Goal: Transaction & Acquisition: Obtain resource

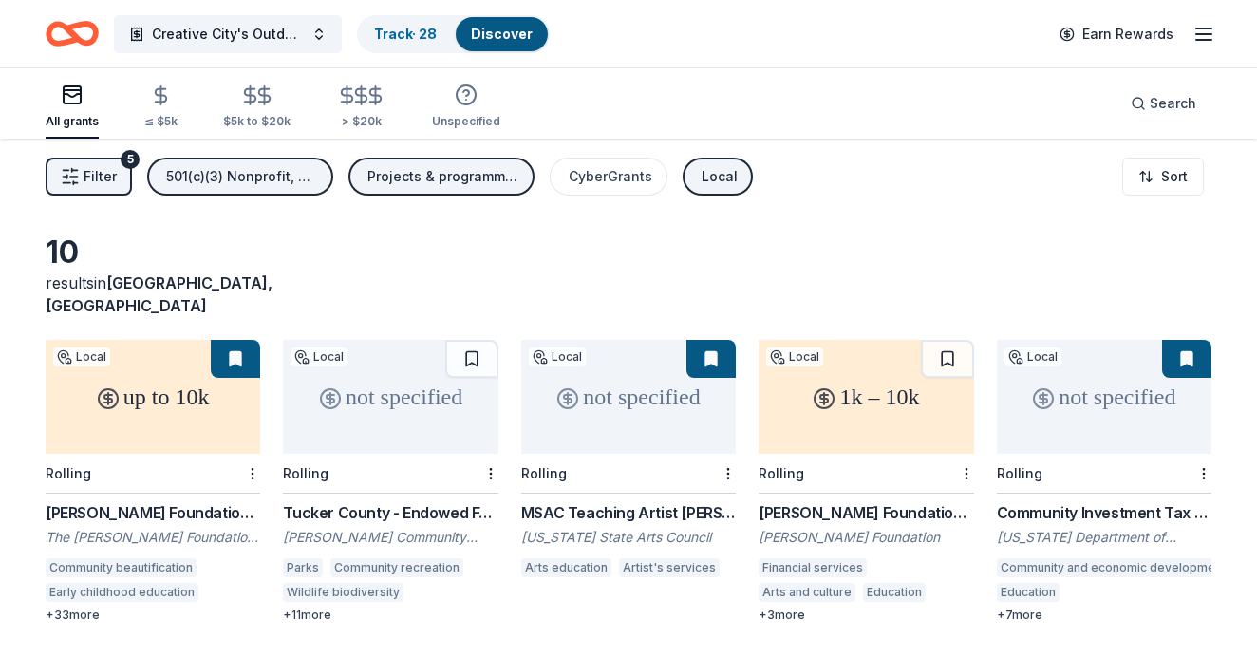
click at [921, 381] on div "1k – 10k" at bounding box center [865, 397] width 215 height 114
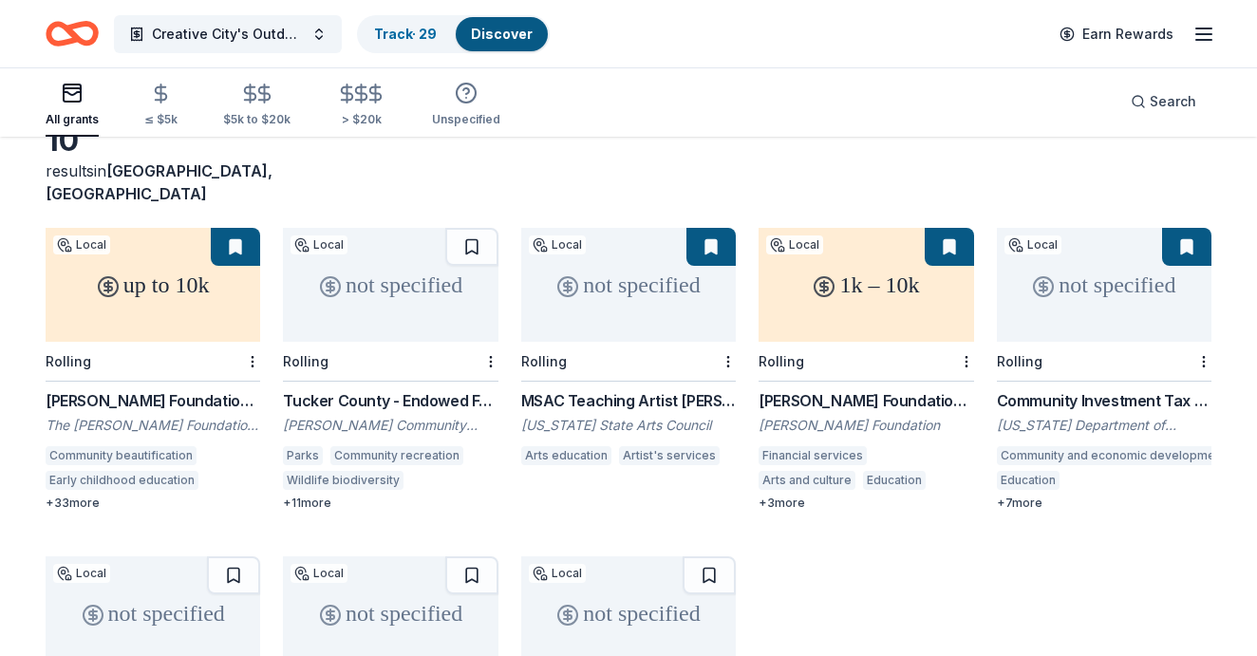
scroll to position [111, 0]
click at [394, 265] on div "not specified" at bounding box center [390, 286] width 215 height 114
click at [491, 347] on div at bounding box center [488, 362] width 19 height 39
click at [492, 336] on html "Creative City's Outdoor Classroom Project Track · 29 Discover Earn Rewards All …" at bounding box center [628, 217] width 1257 height 656
click at [459, 371] on div "Not interested" at bounding box center [430, 373] width 127 height 34
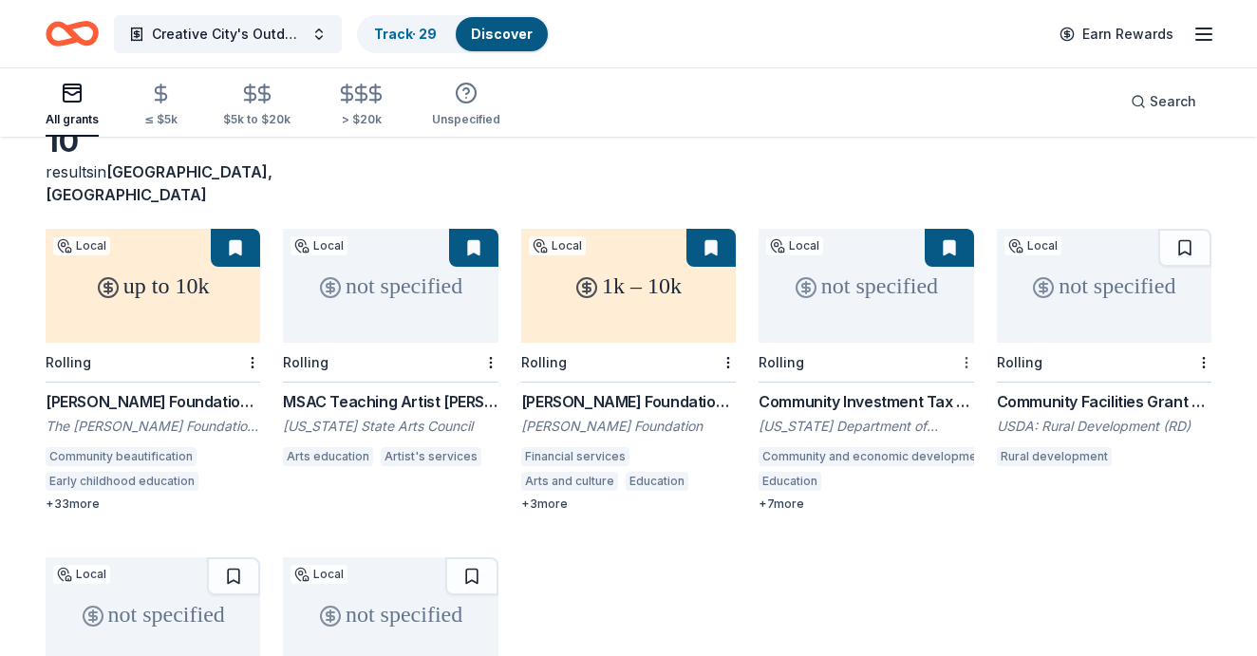
click at [964, 337] on html "Creative City's Outdoor Classroom Project Track · 29 Discover Earn Rewards All …" at bounding box center [628, 217] width 1257 height 656
click at [928, 368] on div "Not interested" at bounding box center [905, 373] width 127 height 34
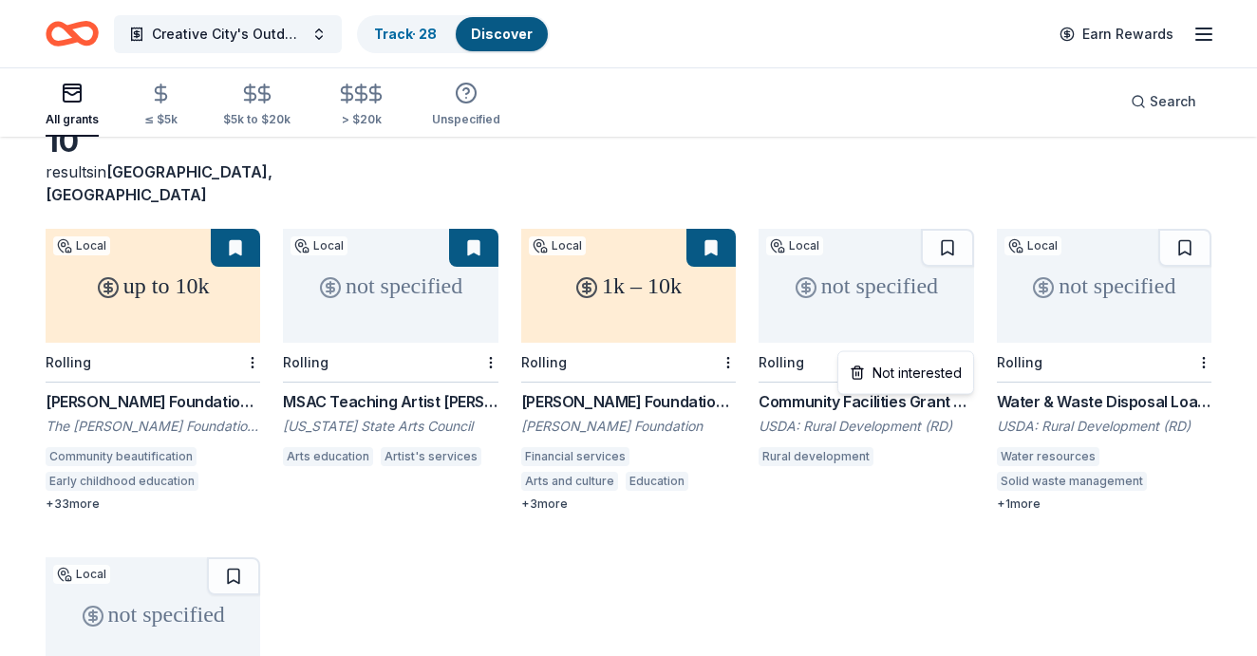
click at [968, 336] on html "Creative City's Outdoor Classroom Project Track · 28 Discover Earn Rewards All …" at bounding box center [628, 217] width 1257 height 656
click at [932, 366] on div "Not interested" at bounding box center [905, 373] width 127 height 34
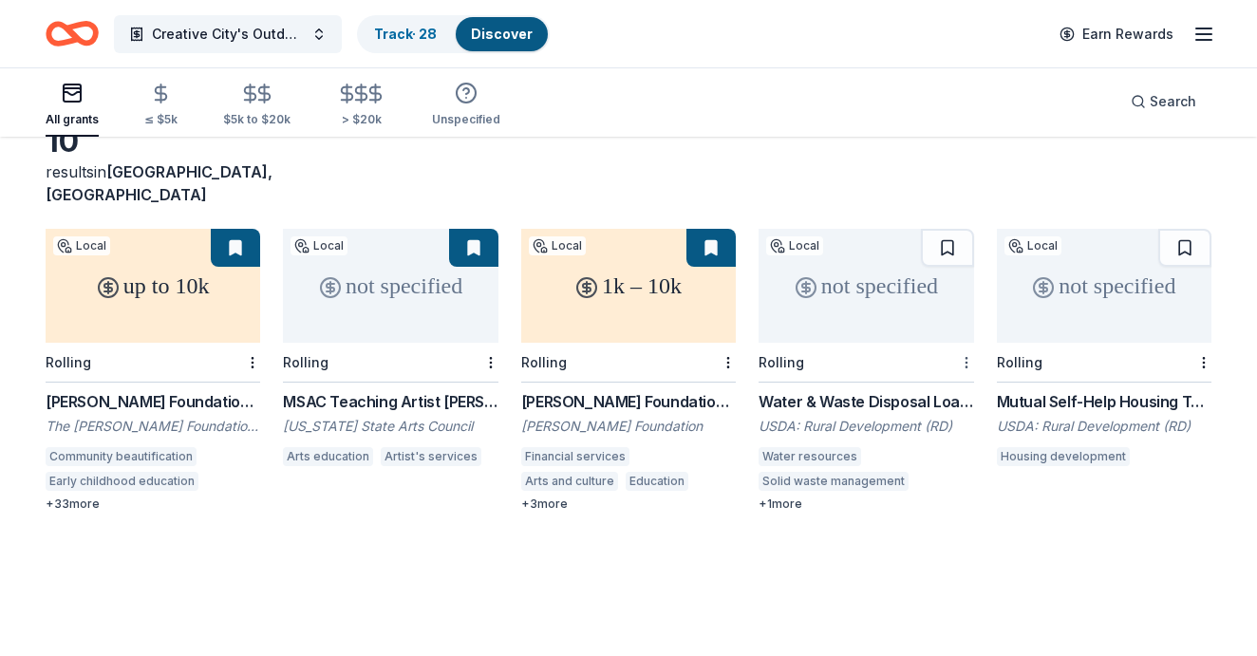
click at [966, 339] on html "Creative City's Outdoor Classroom Project Track · 28 Discover Earn Rewards All …" at bounding box center [628, 217] width 1257 height 656
click at [936, 379] on div "Not interested" at bounding box center [905, 373] width 127 height 34
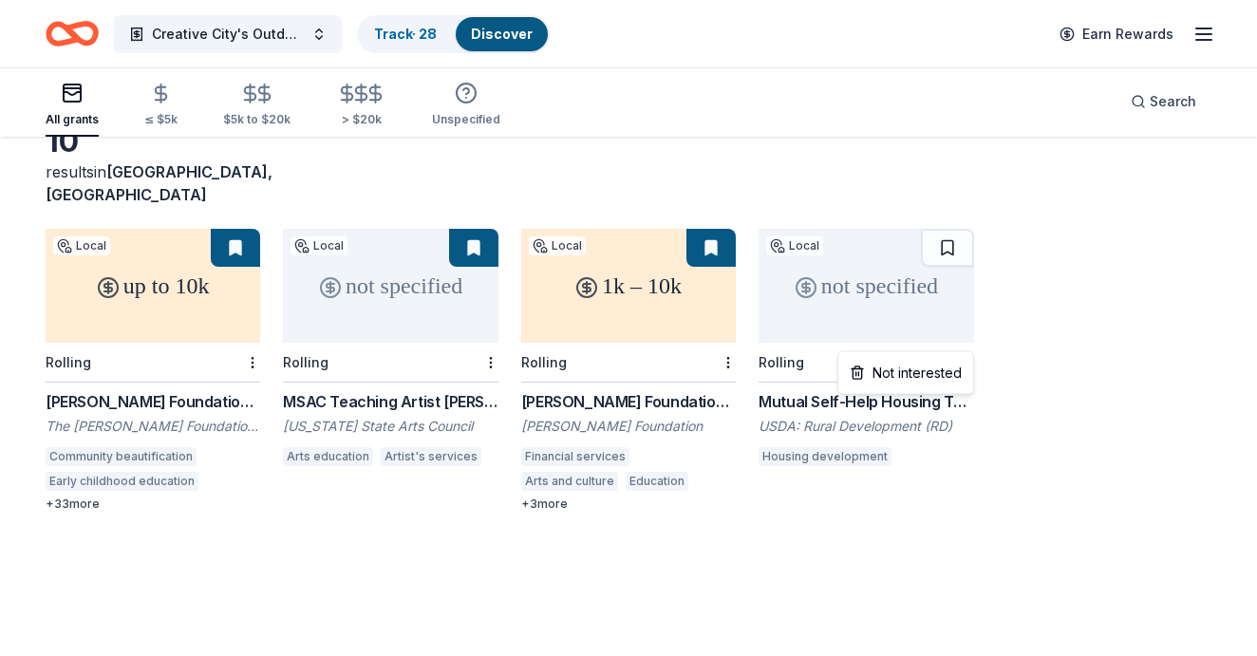
click at [966, 345] on body "Creative City's Outdoor Classroom Project Track · 28 Discover Earn Rewards All …" at bounding box center [628, 217] width 1257 height 656
click at [937, 373] on div "Not interested" at bounding box center [905, 373] width 127 height 34
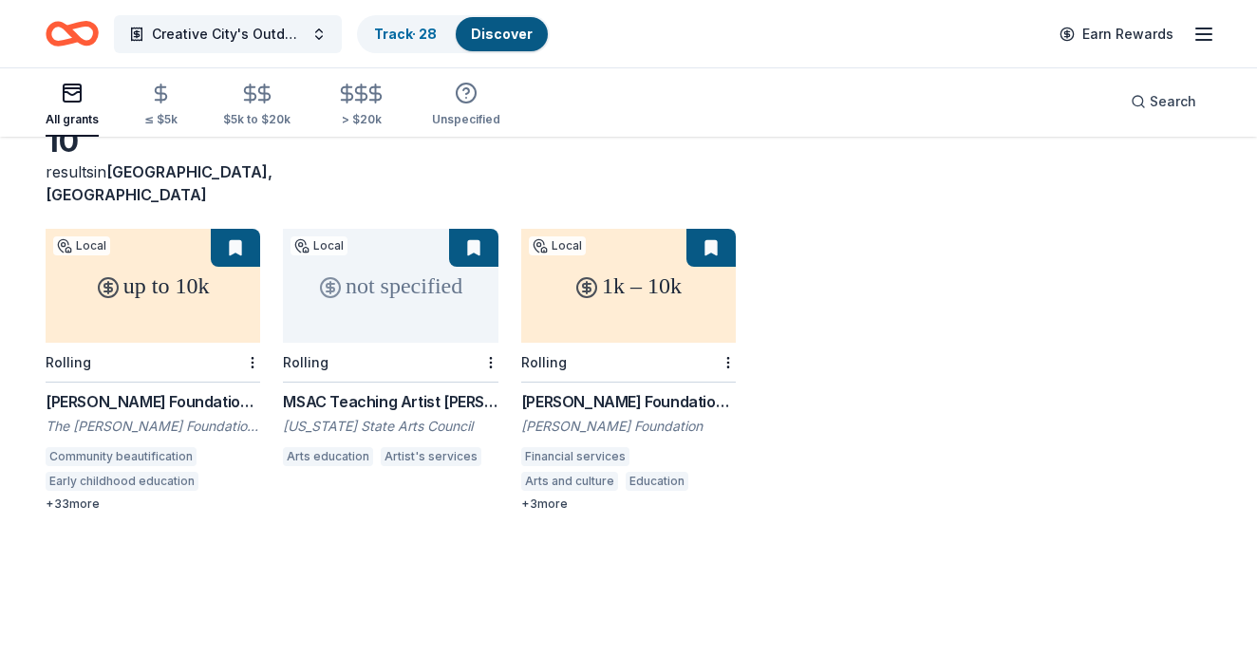
click at [1052, 442] on div "up to 10k Local Rolling Abell Foundation Small Grants The Abell Foundation Inc.…" at bounding box center [629, 370] width 1166 height 283
click at [421, 33] on link "Track · 28" at bounding box center [405, 34] width 63 height 16
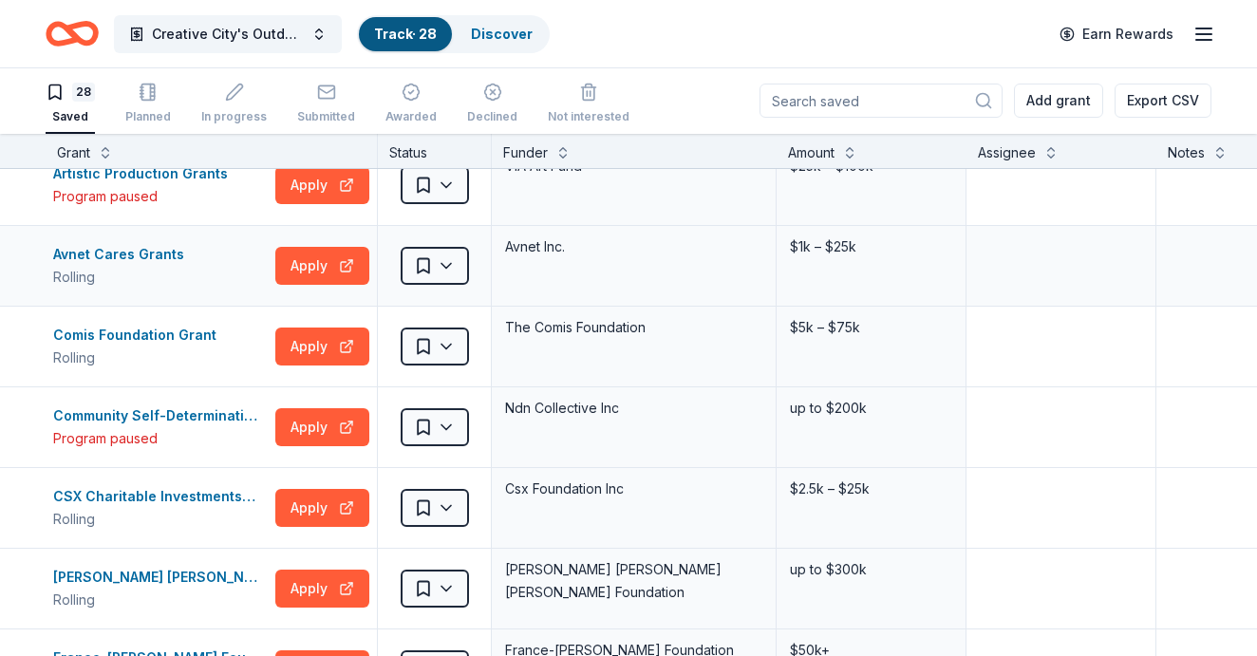
scroll to position [106, 0]
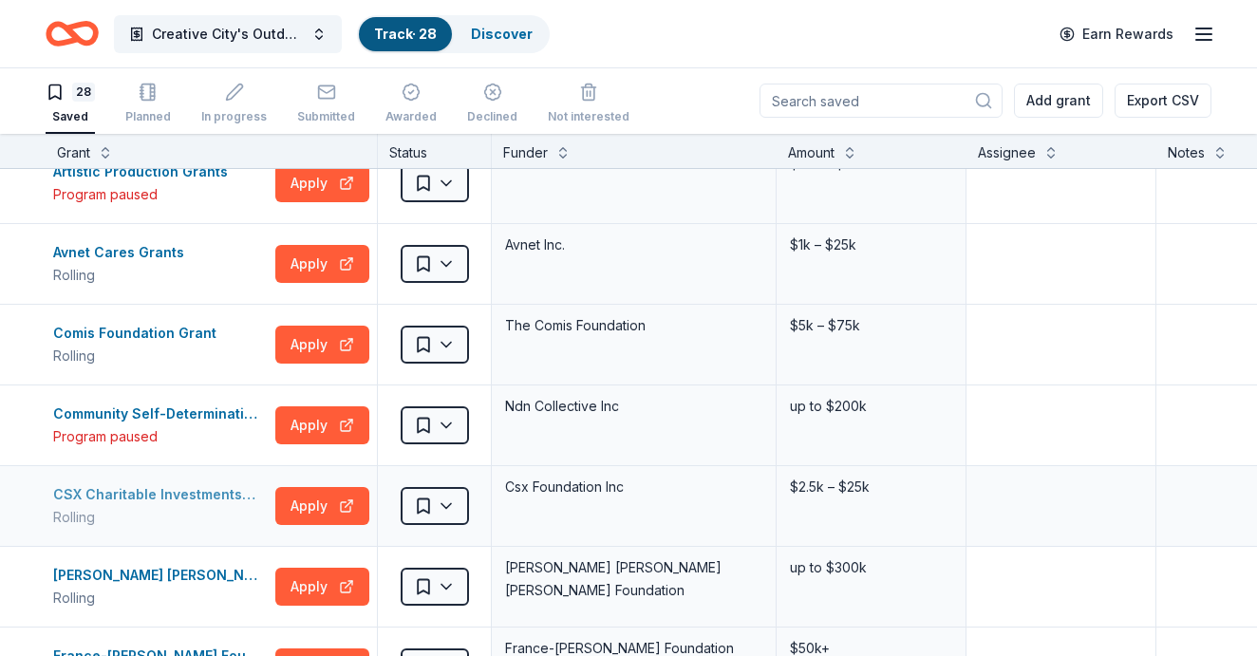
click at [190, 499] on div "CSX Charitable Investments- Pride in Service Grants" at bounding box center [160, 494] width 215 height 23
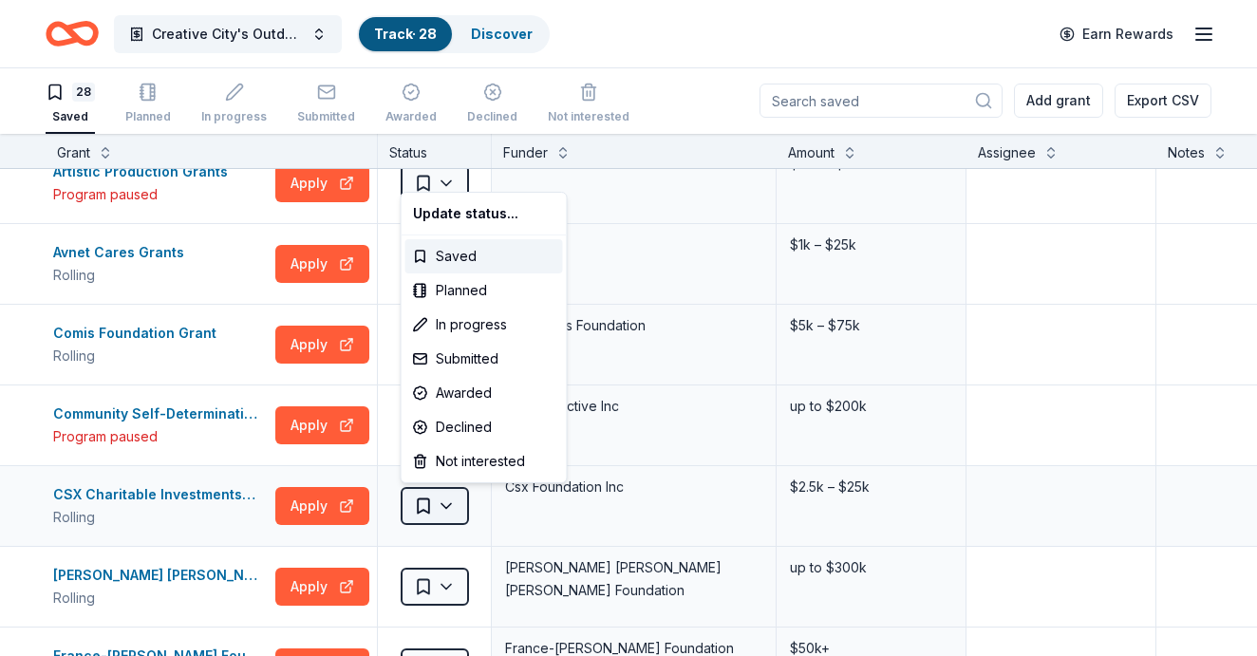
click at [426, 501] on html "Creative City's Outdoor Classroom Project Track · 28 Discover Earn Rewards 28 S…" at bounding box center [628, 327] width 1257 height 656
click at [446, 259] on div "Saved" at bounding box center [484, 256] width 158 height 34
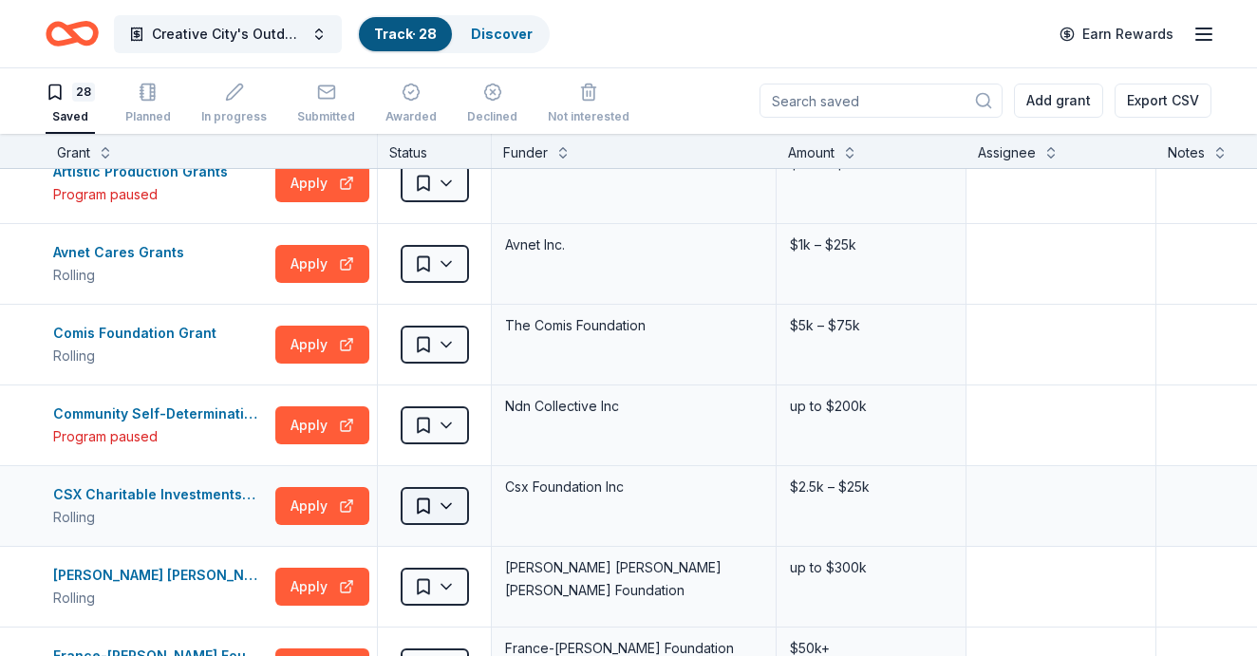
click at [441, 505] on html "Creative City's Outdoor Classroom Project Track · 28 Discover Earn Rewards 28 S…" at bounding box center [628, 327] width 1257 height 656
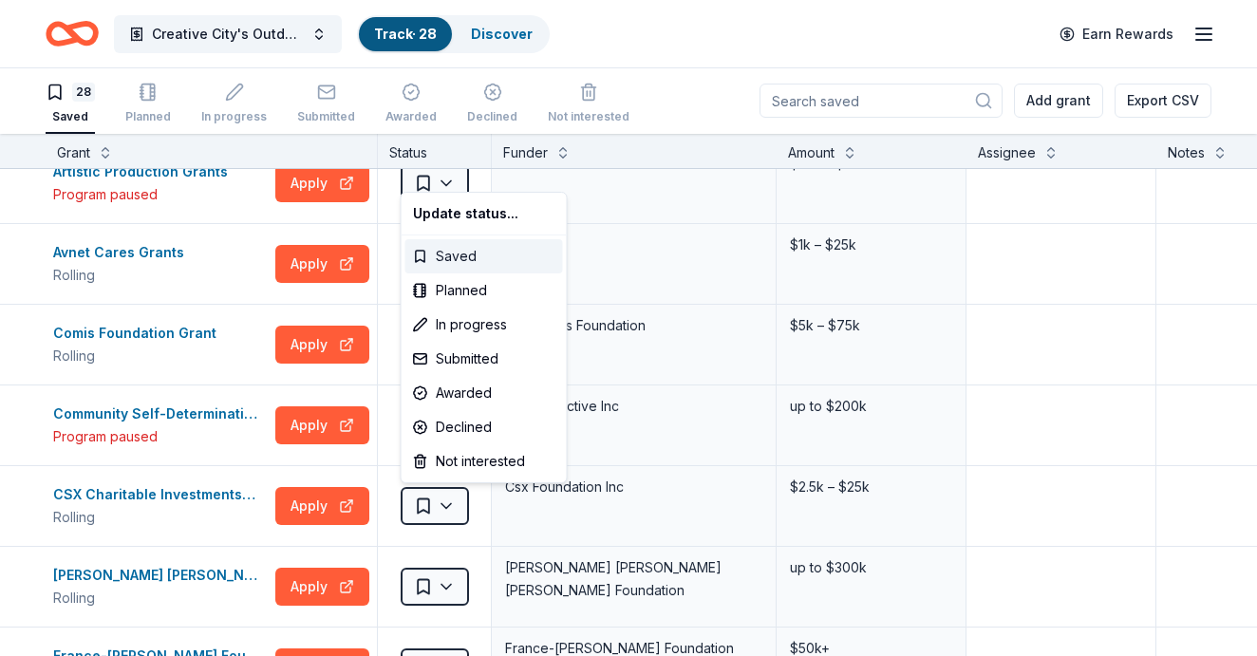
click at [441, 250] on div "Saved" at bounding box center [484, 256] width 158 height 34
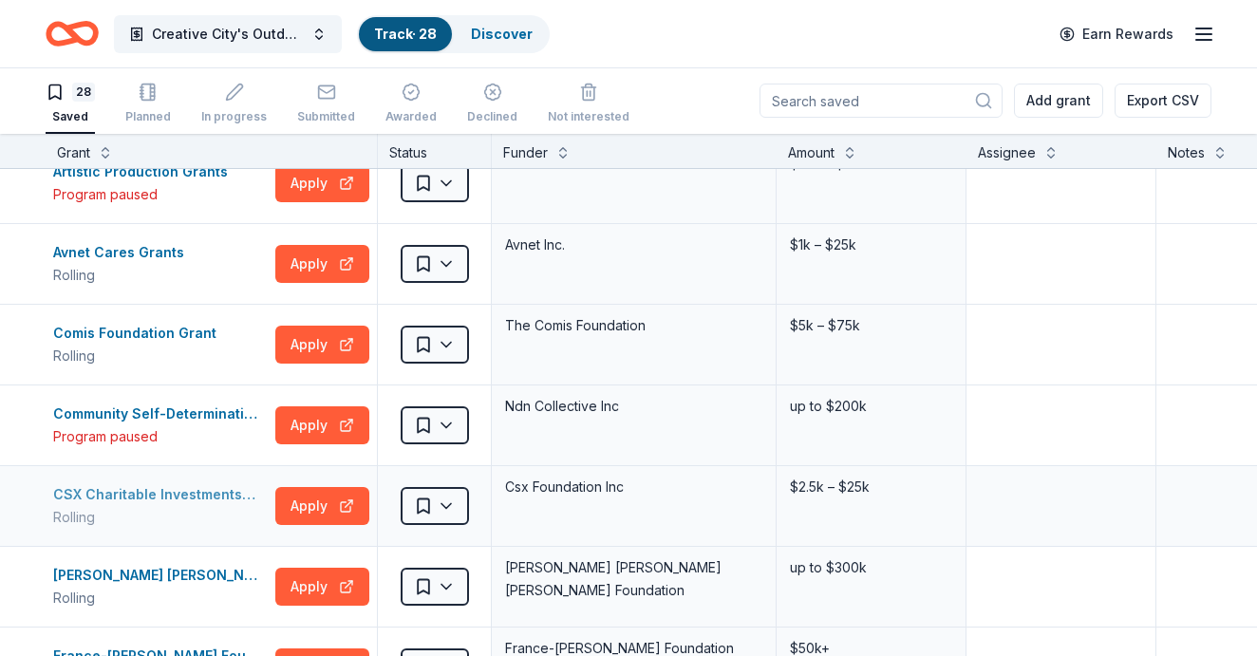
click at [194, 499] on div "CSX Charitable Investments- Pride in Service Grants" at bounding box center [160, 494] width 215 height 23
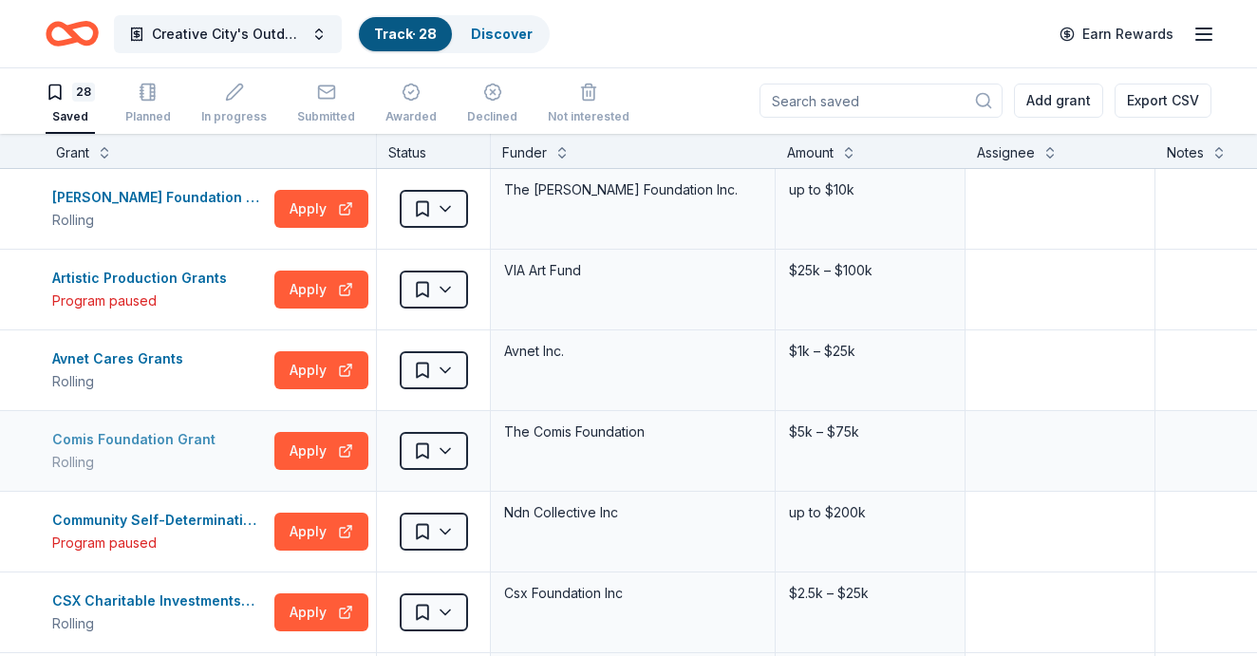
scroll to position [0, 1]
click at [446, 283] on html "Creative City's Outdoor Classroom Project Track · 28 Discover Earn Rewards 28 S…" at bounding box center [628, 327] width 1257 height 656
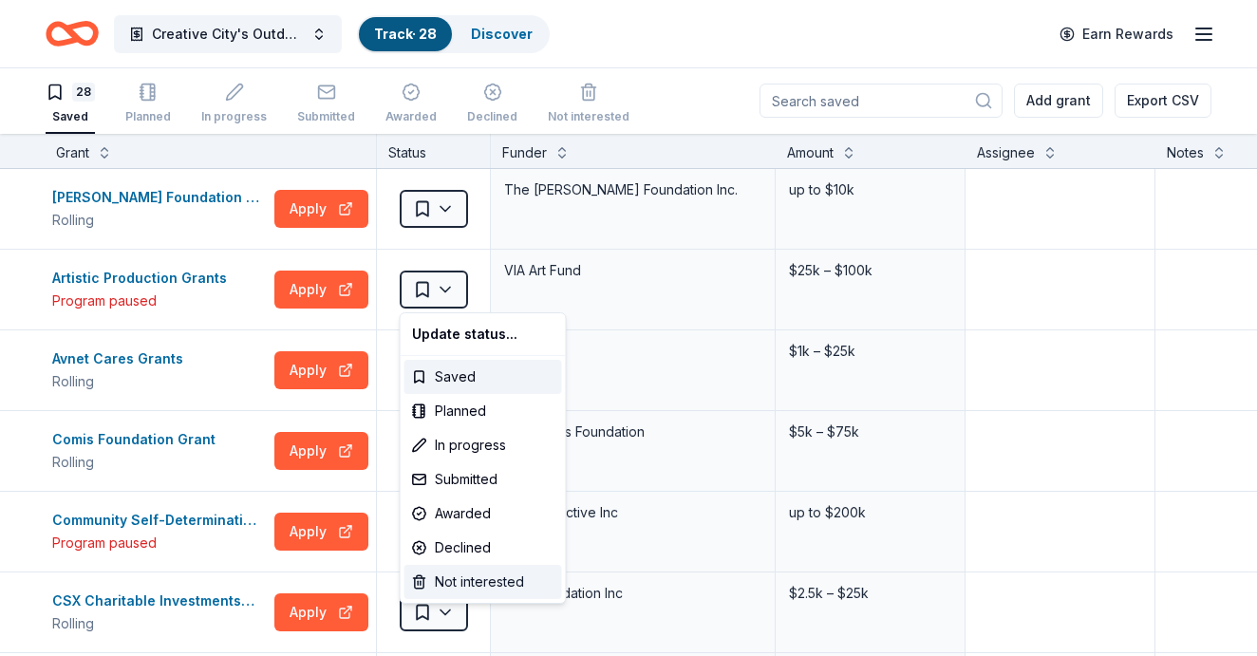
click at [469, 569] on div "Not interested" at bounding box center [483, 582] width 158 height 34
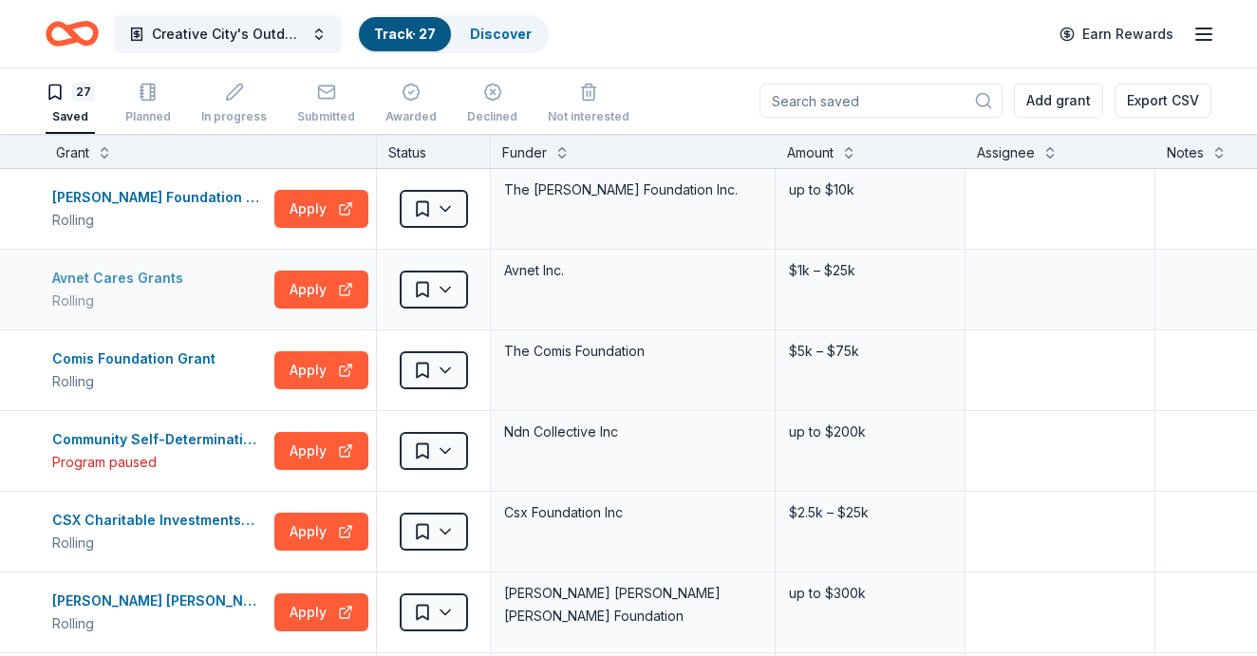
click at [140, 281] on div "Avnet Cares Grants" at bounding box center [121, 278] width 139 height 23
click at [137, 367] on div "Comis Foundation Grant" at bounding box center [137, 358] width 171 height 23
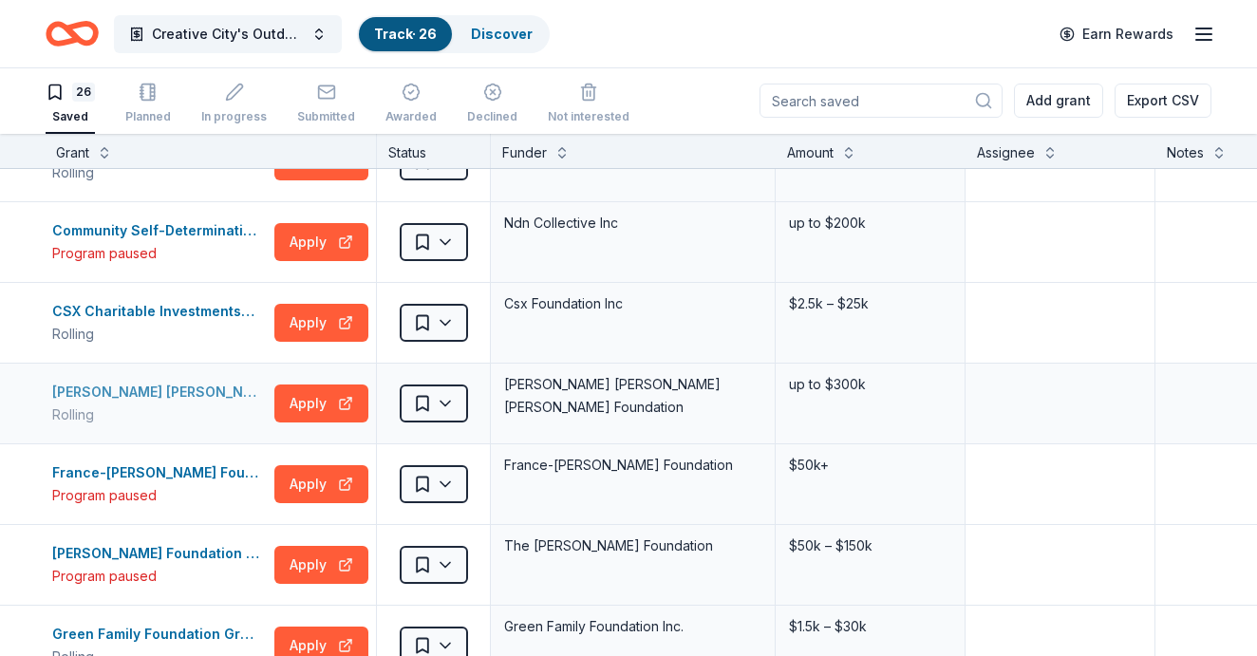
scroll to position [126, 1]
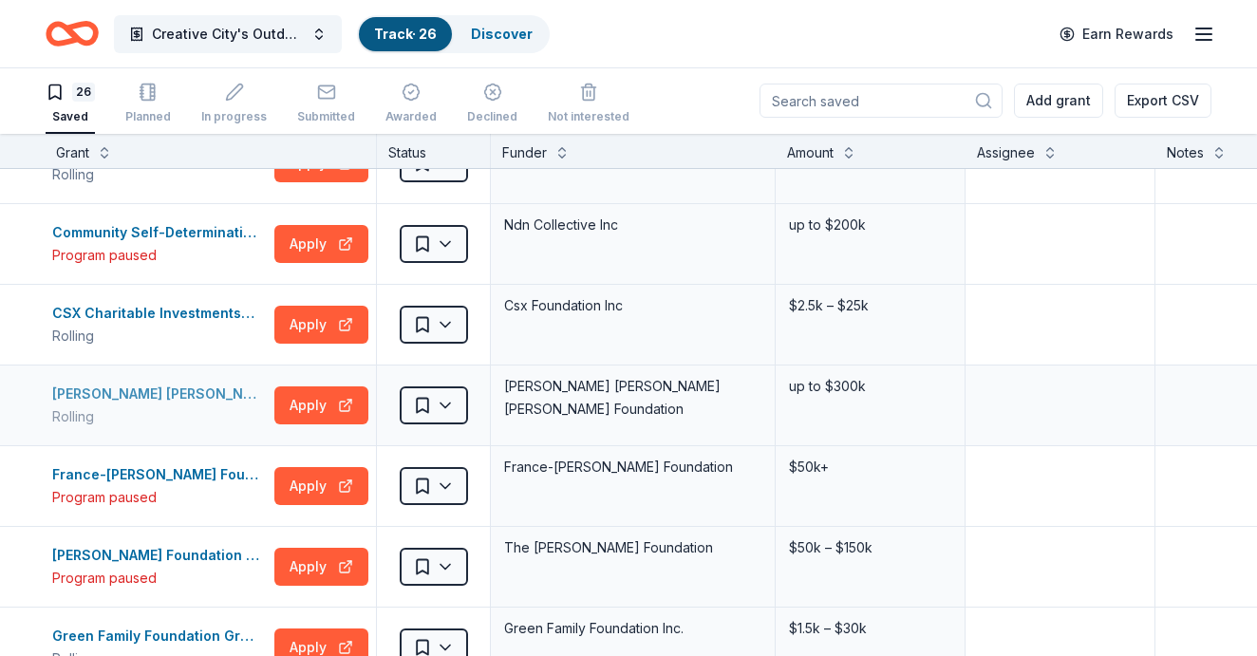
click at [196, 395] on div "Draper Richards Kaplan Foundation Grants" at bounding box center [159, 394] width 215 height 23
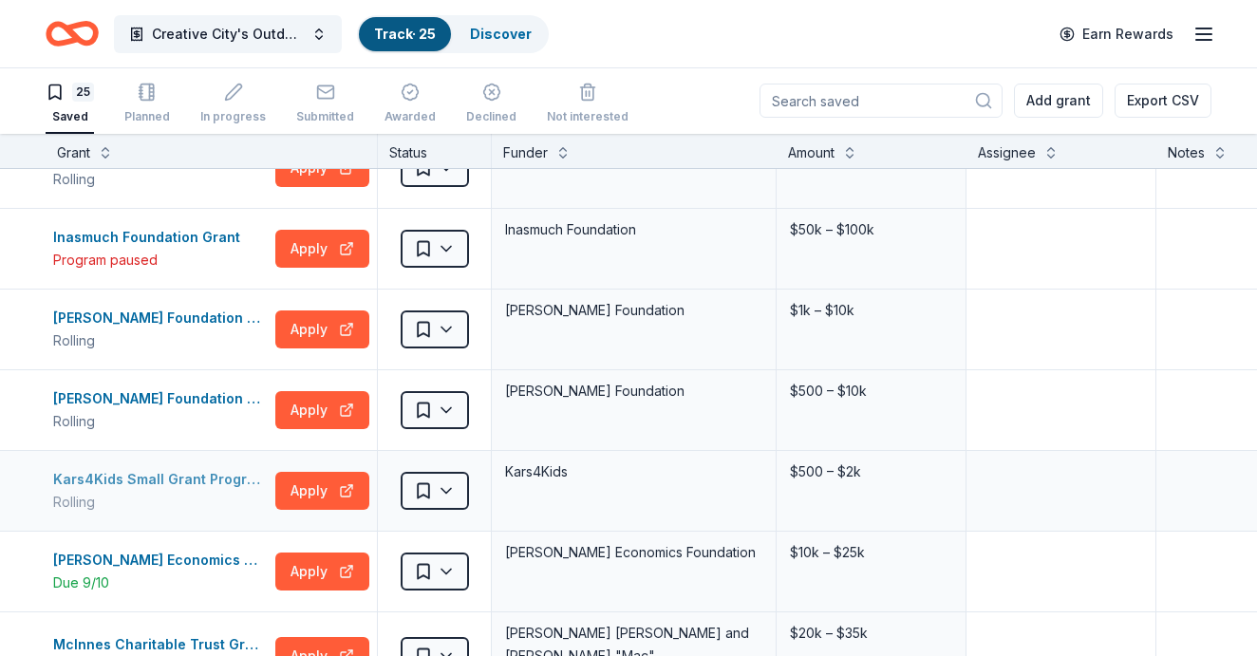
scroll to position [712, 0]
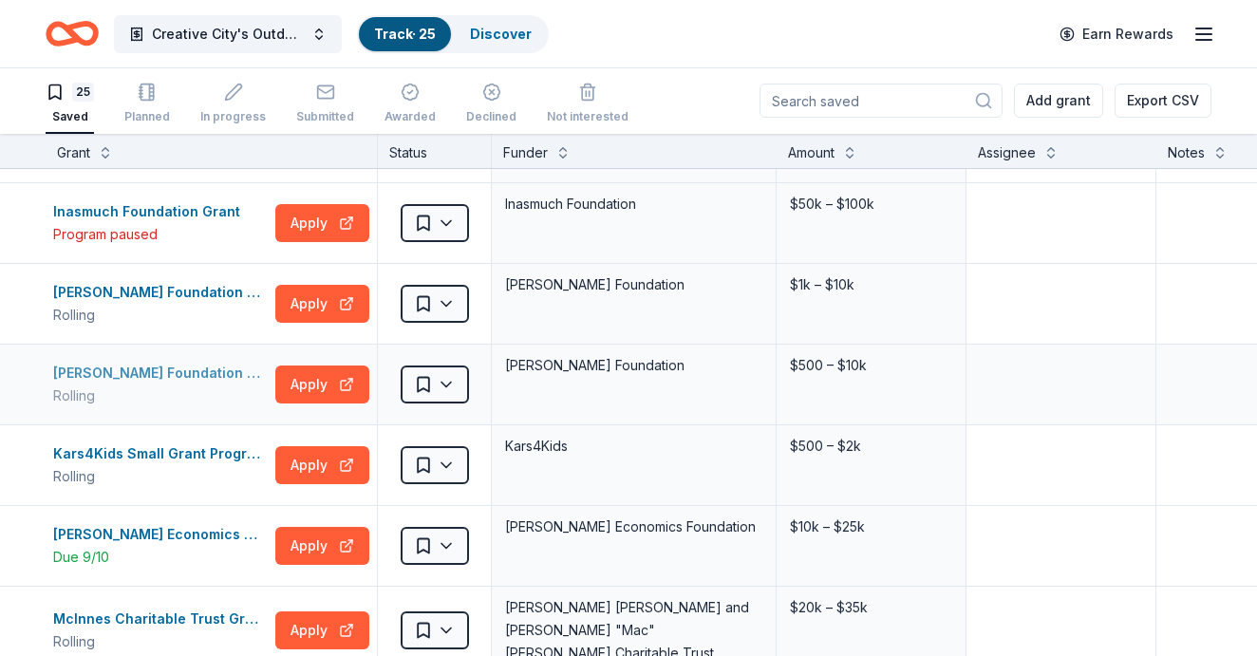
click at [201, 382] on div "Karen Colina Wilson Foundation Grant" at bounding box center [160, 373] width 215 height 23
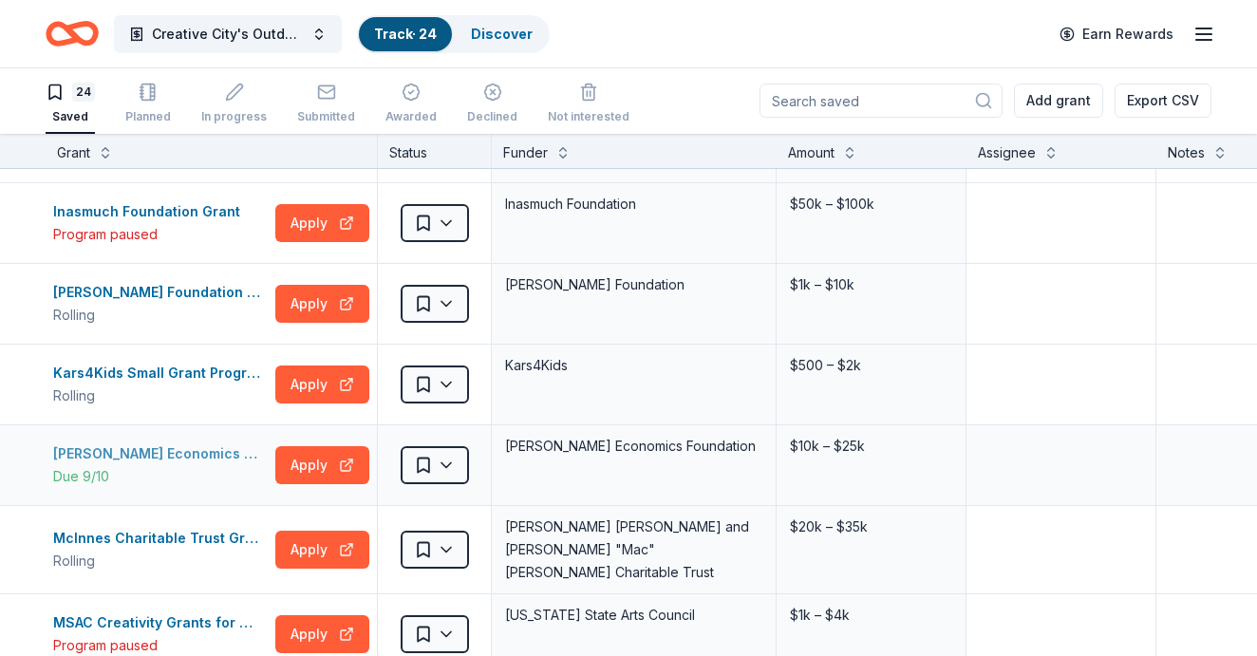
click at [192, 452] on div "Kazanjian Economics Foundation Grant" at bounding box center [160, 453] width 215 height 23
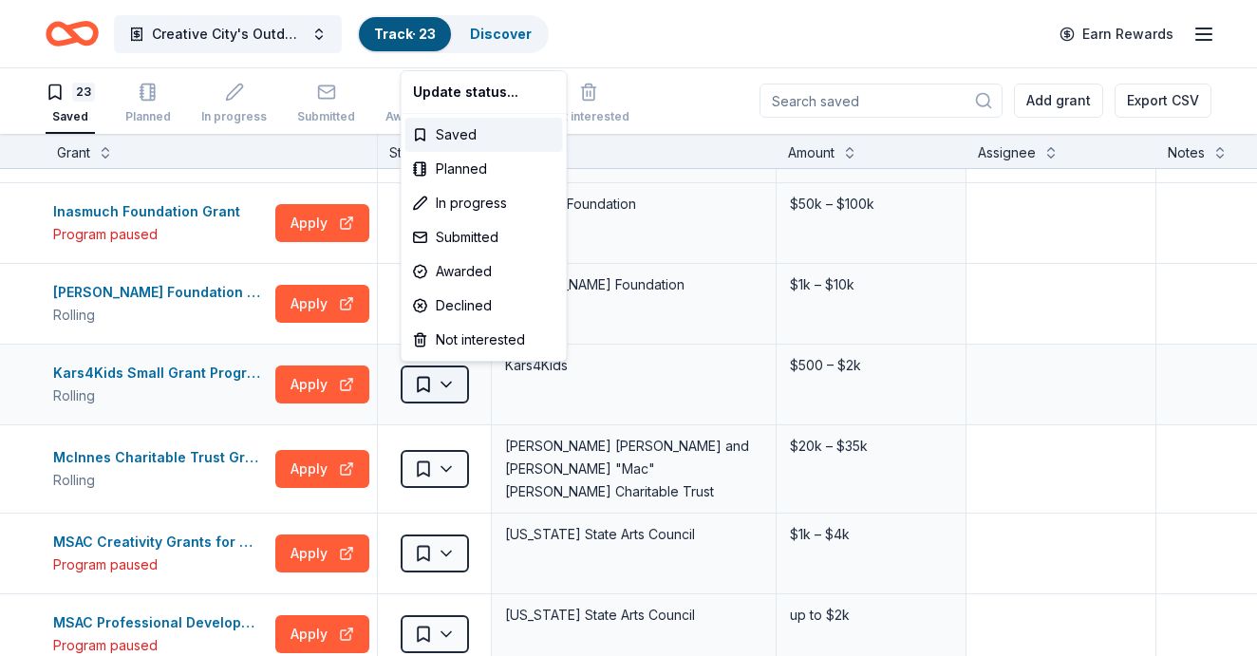
click at [452, 380] on html "Creative City's Outdoor Classroom Project Track · 23 Discover Earn Rewards 23 S…" at bounding box center [628, 327] width 1257 height 656
click at [456, 345] on div "Not interested" at bounding box center [484, 340] width 158 height 34
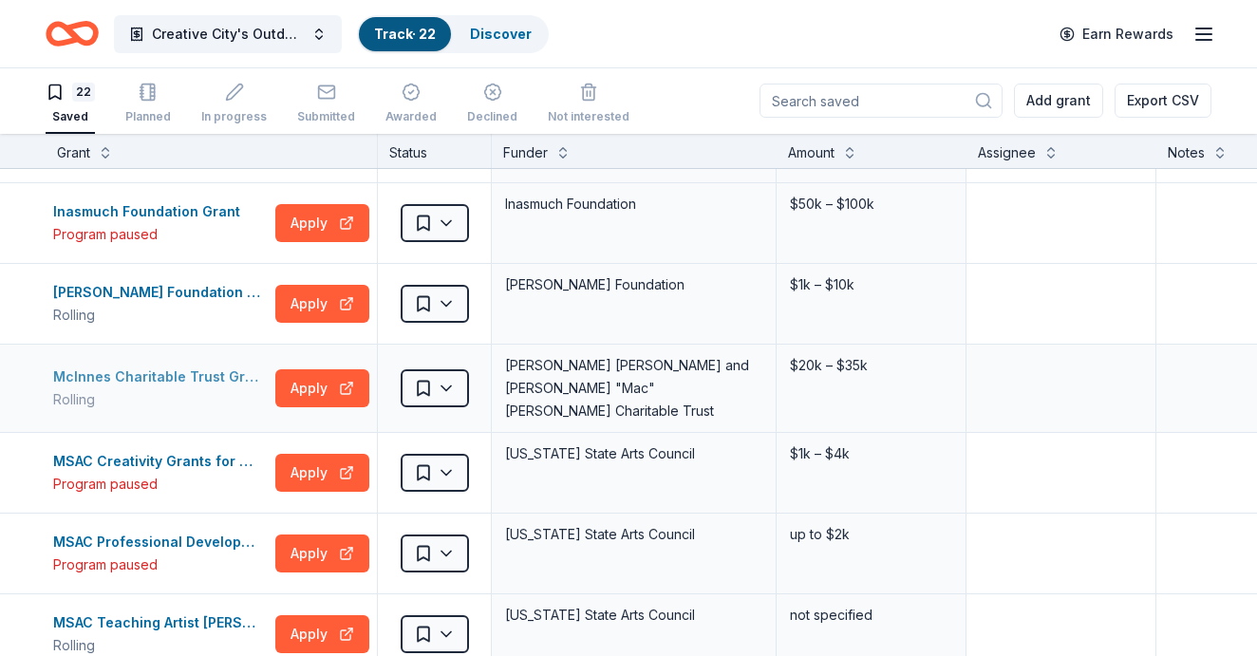
click at [181, 374] on div "McInnes Charitable Trust Grant" at bounding box center [160, 376] width 215 height 23
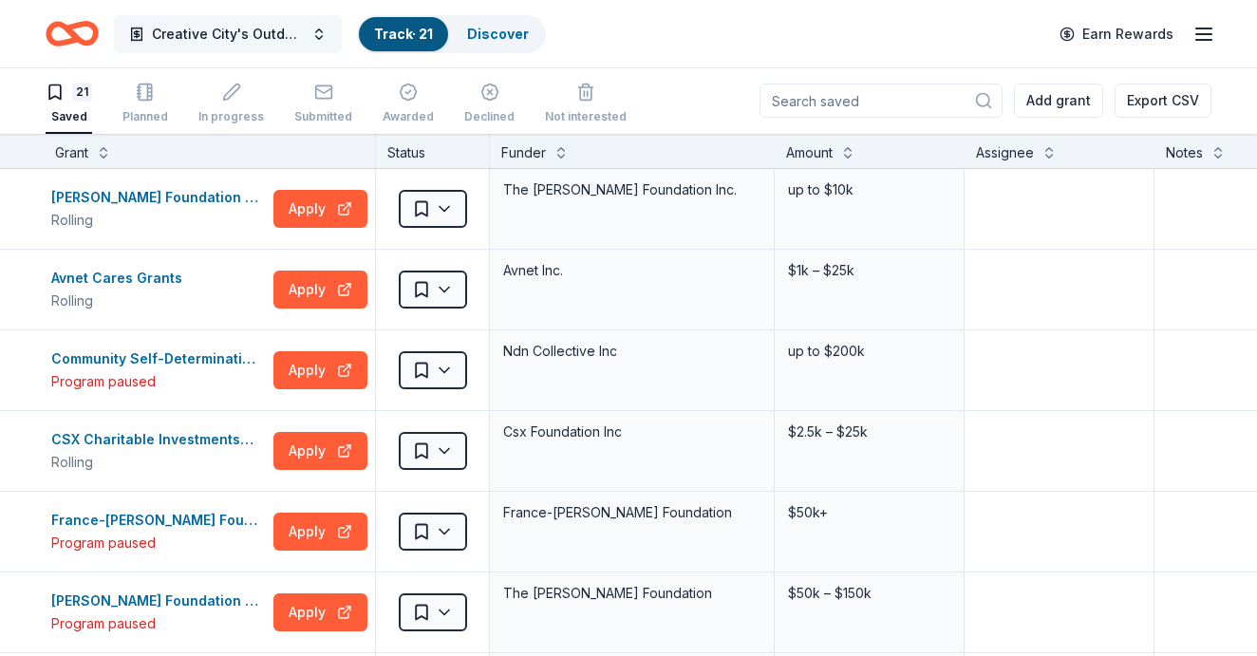
scroll to position [0, 2]
click at [328, 34] on button "Creative City's Outdoor Classroom Project" at bounding box center [228, 34] width 228 height 38
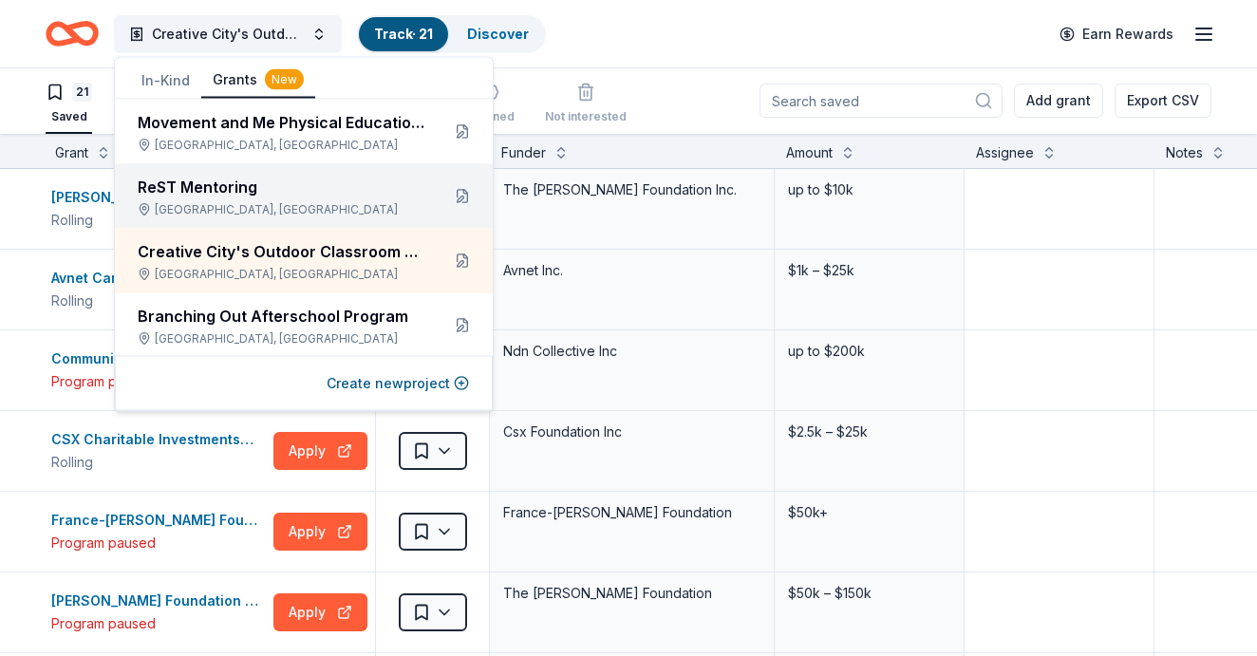
click at [246, 200] on div "ReST Mentoring Baltimore, MD" at bounding box center [281, 197] width 287 height 42
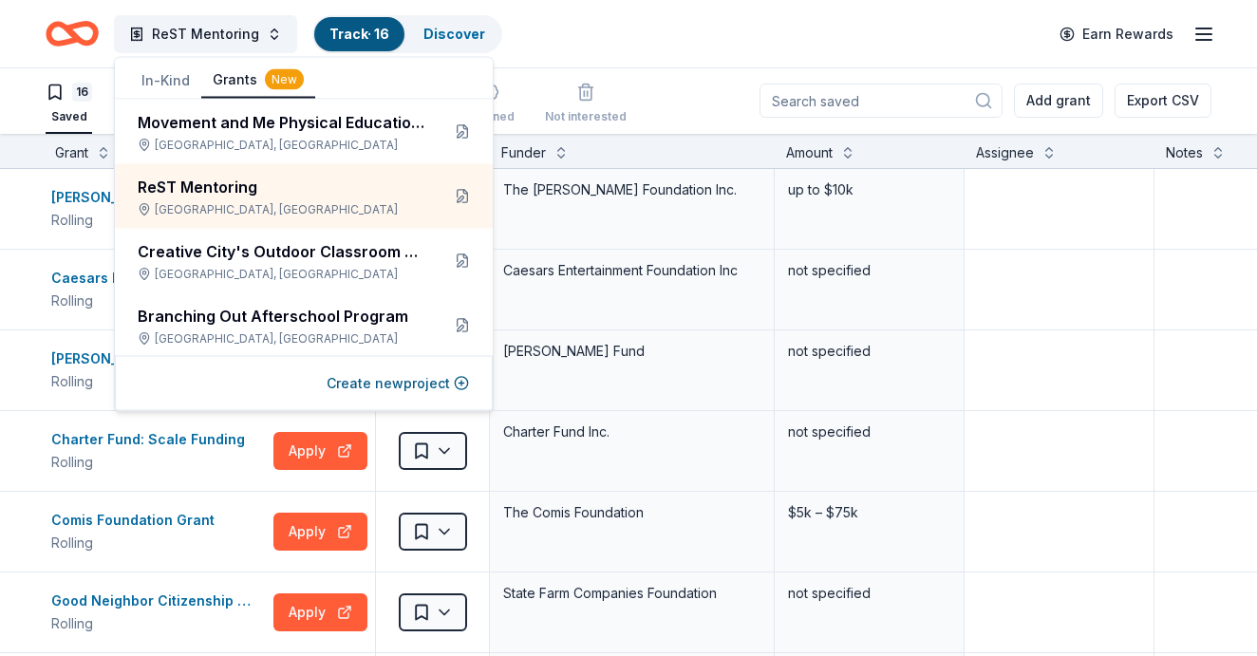
click at [679, 46] on div "ReST Mentoring Track · 16 Discover Earn Rewards" at bounding box center [629, 33] width 1166 height 45
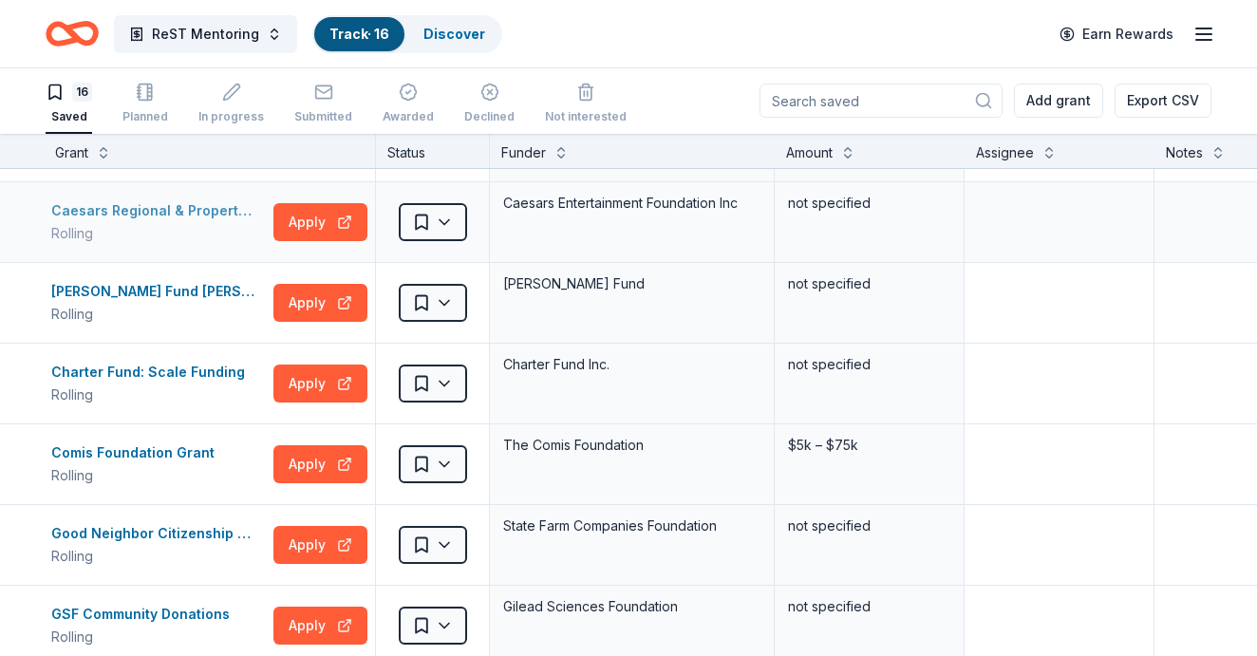
scroll to position [76, 2]
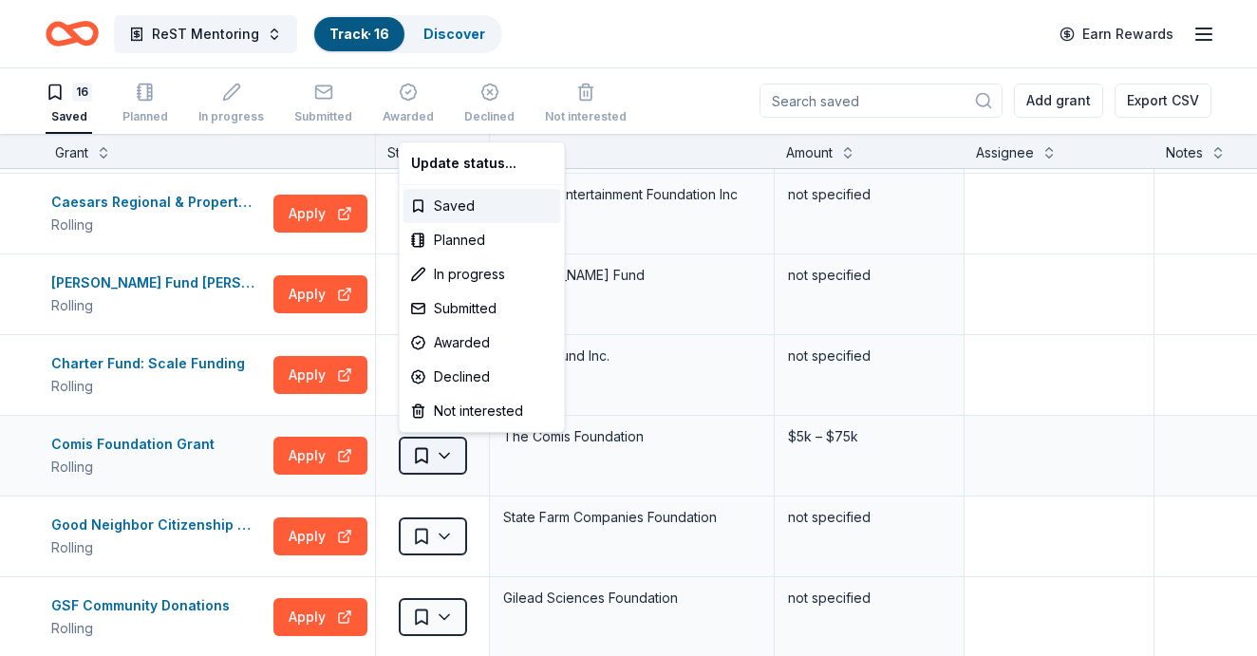
click at [441, 456] on html "ReST Mentoring Track · 16 Discover Earn Rewards 16 Saved Planned In progress Su…" at bounding box center [628, 327] width 1257 height 656
click at [461, 404] on div "Not interested" at bounding box center [482, 411] width 158 height 34
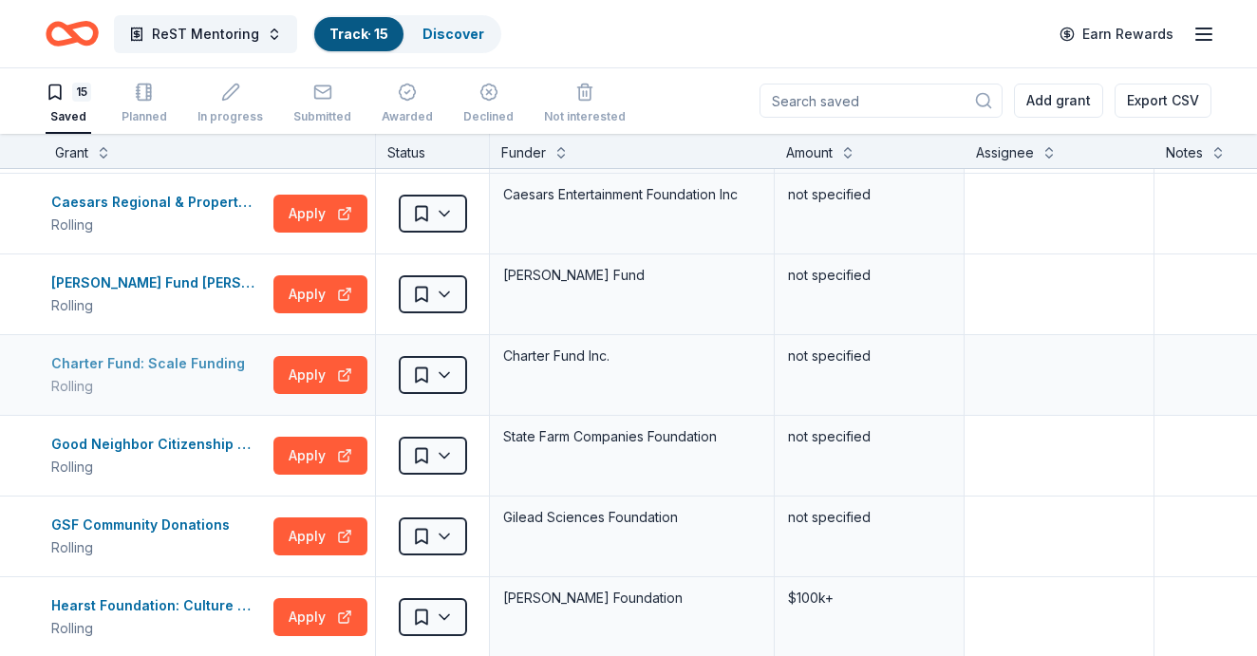
click at [177, 367] on div "Charter Fund: Scale Funding" at bounding box center [151, 363] width 201 height 23
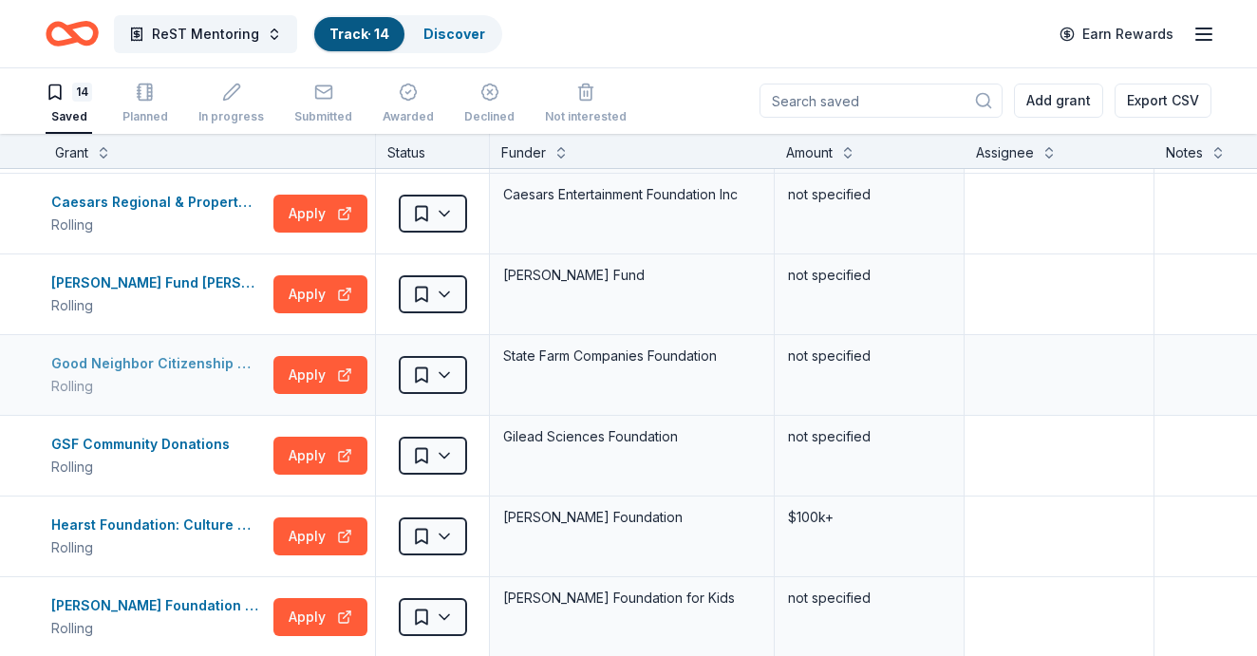
click at [195, 361] on div "Good Neighbor Citizenship Company Grants" at bounding box center [158, 363] width 215 height 23
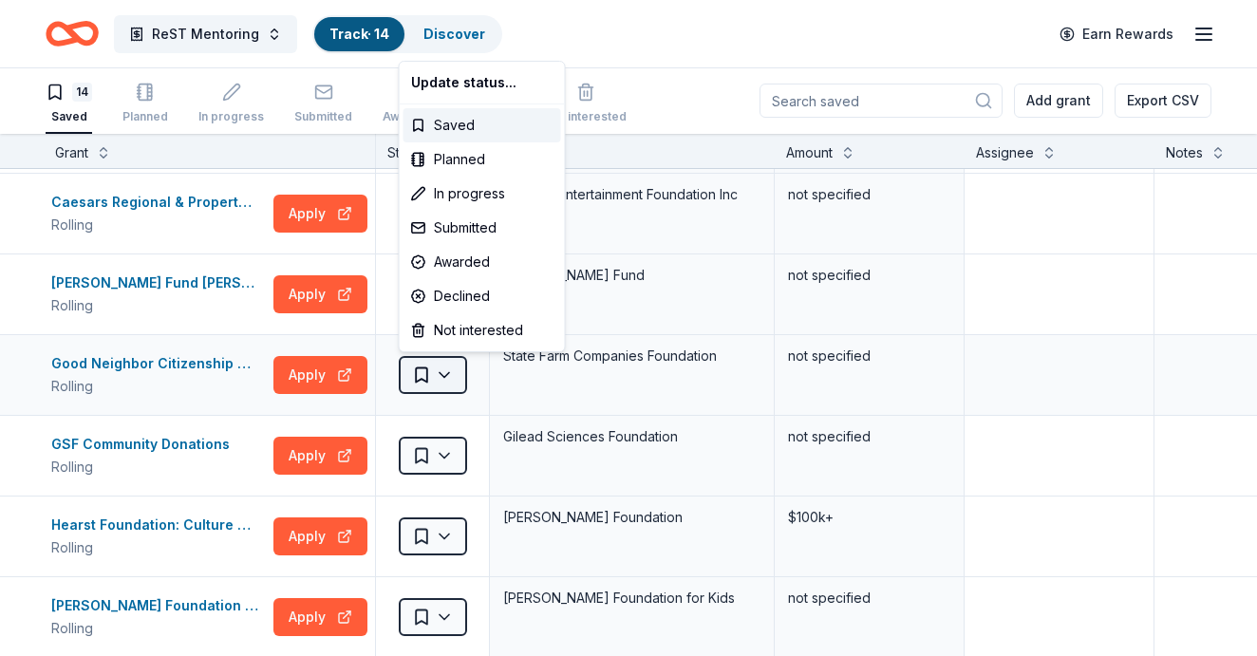
click at [450, 371] on html "ReST Mentoring Track · 14 Discover Earn Rewards 14 Saved Planned In progress Su…" at bounding box center [628, 327] width 1257 height 656
click at [447, 339] on div "Not interested" at bounding box center [482, 330] width 158 height 34
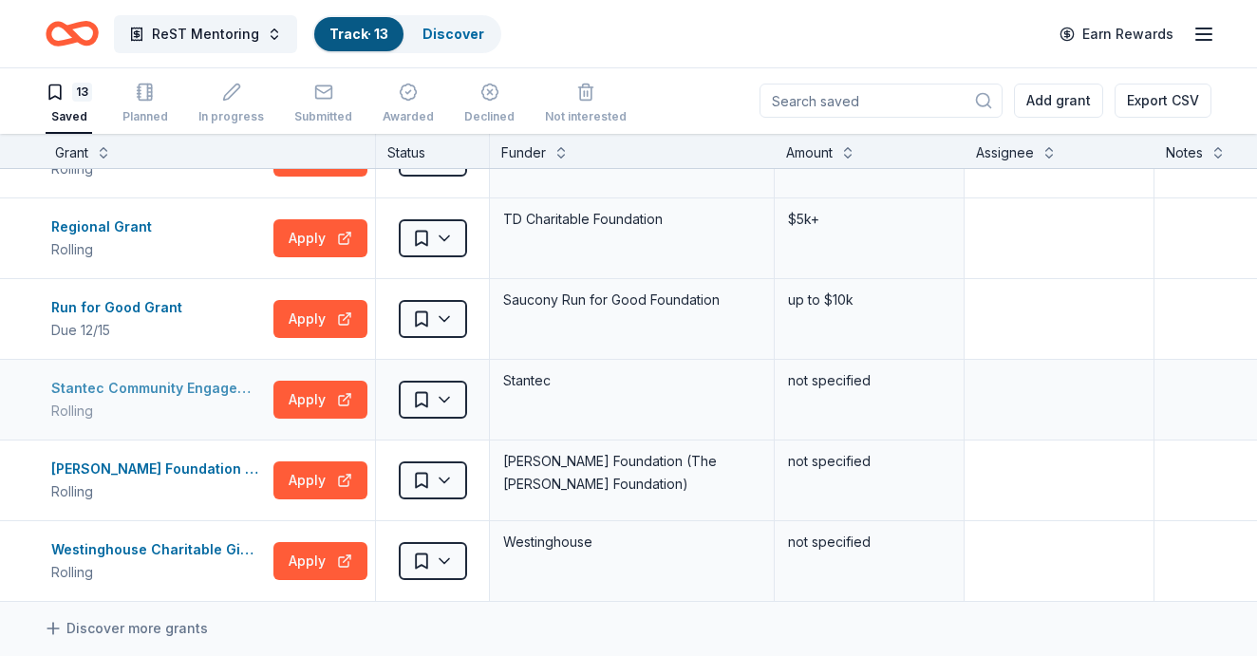
scroll to position [617, 2]
click at [167, 465] on div "Tony Robbins Foundation Grant" at bounding box center [158, 468] width 215 height 23
click at [348, 32] on link "Track · 13" at bounding box center [358, 34] width 59 height 16
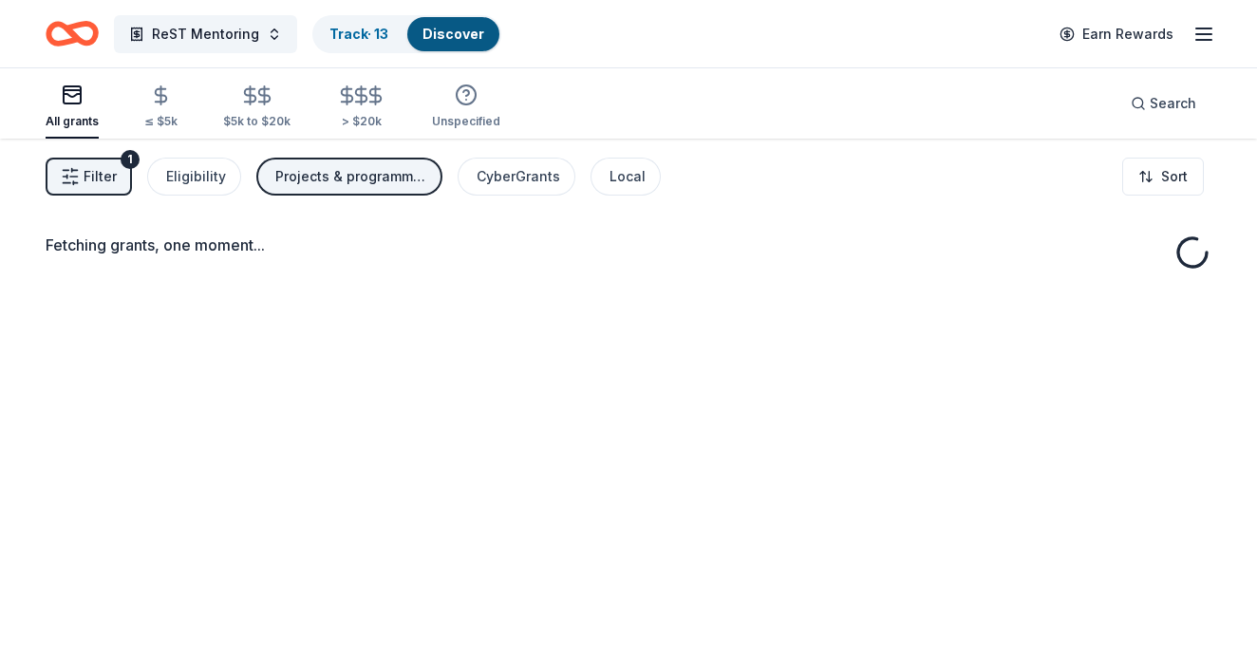
click at [450, 31] on link "Discover" at bounding box center [453, 34] width 62 height 16
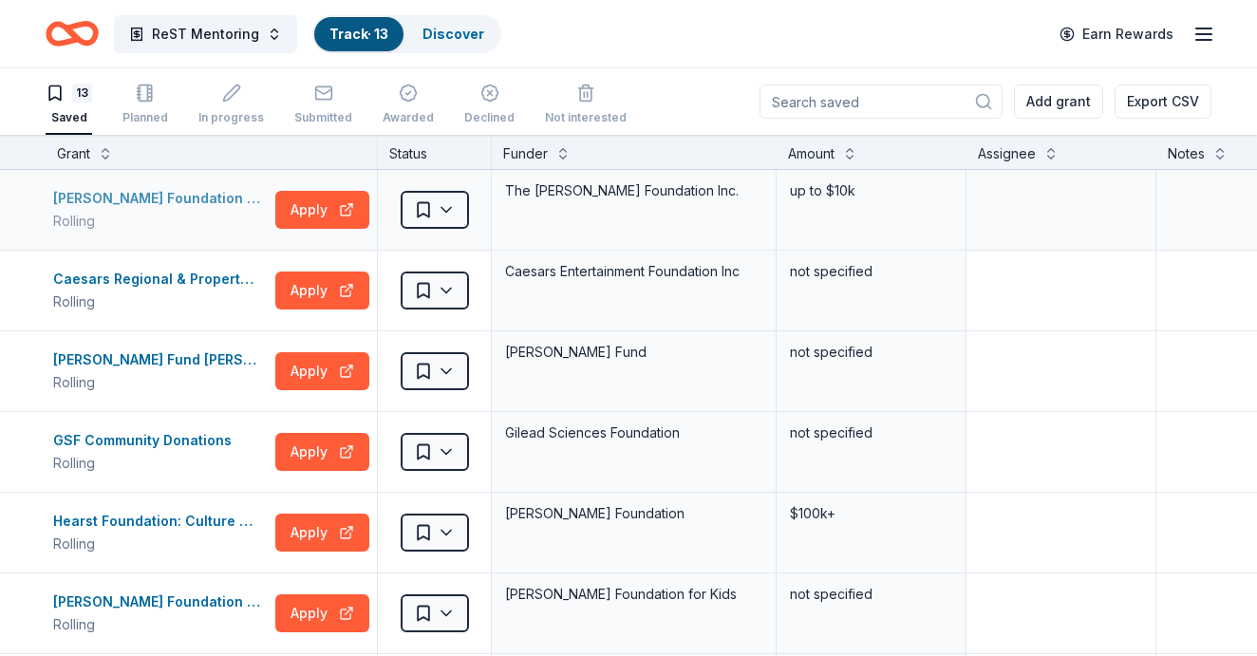
click at [163, 197] on div "[PERSON_NAME] Foundation Small Grants" at bounding box center [160, 198] width 215 height 23
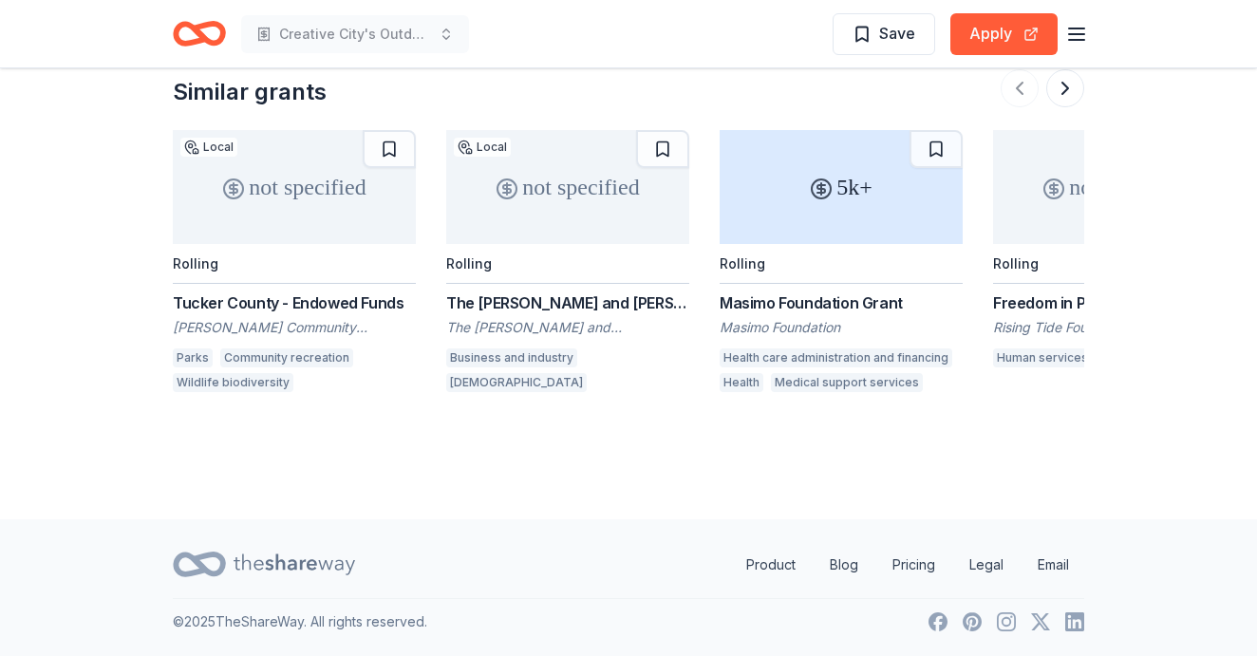
scroll to position [2044, 0]
click at [879, 28] on span "Save" at bounding box center [883, 33] width 63 height 25
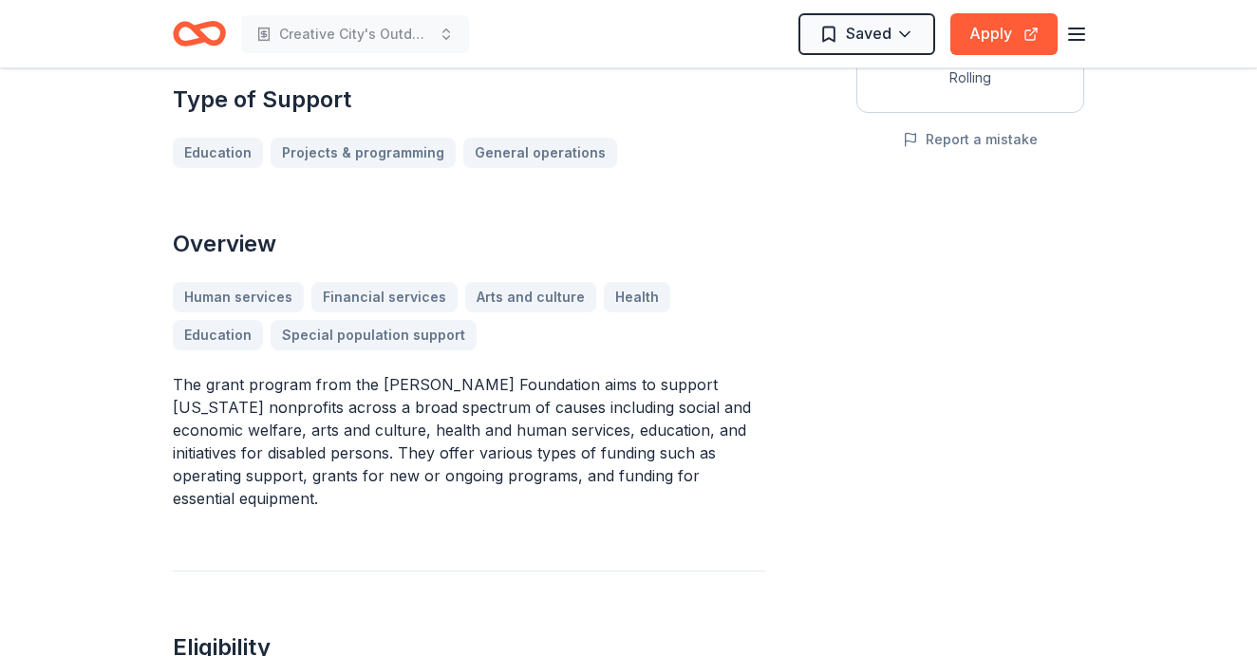
scroll to position [399, 0]
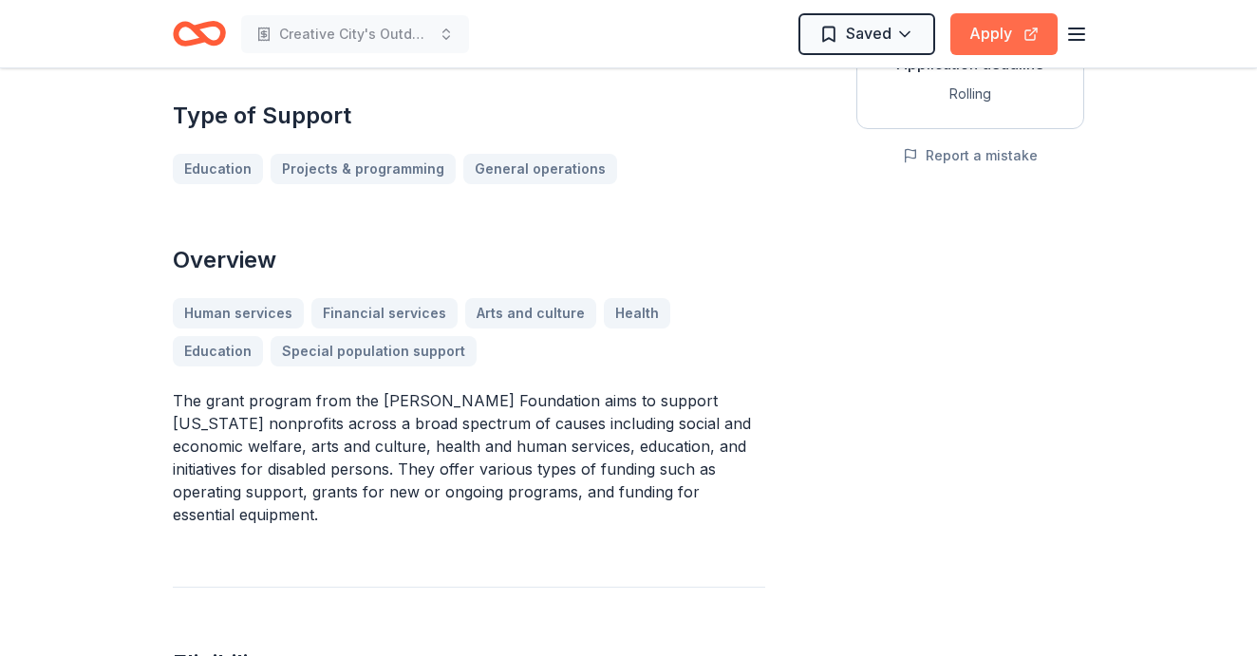
click at [989, 43] on button "Apply" at bounding box center [1003, 34] width 107 height 42
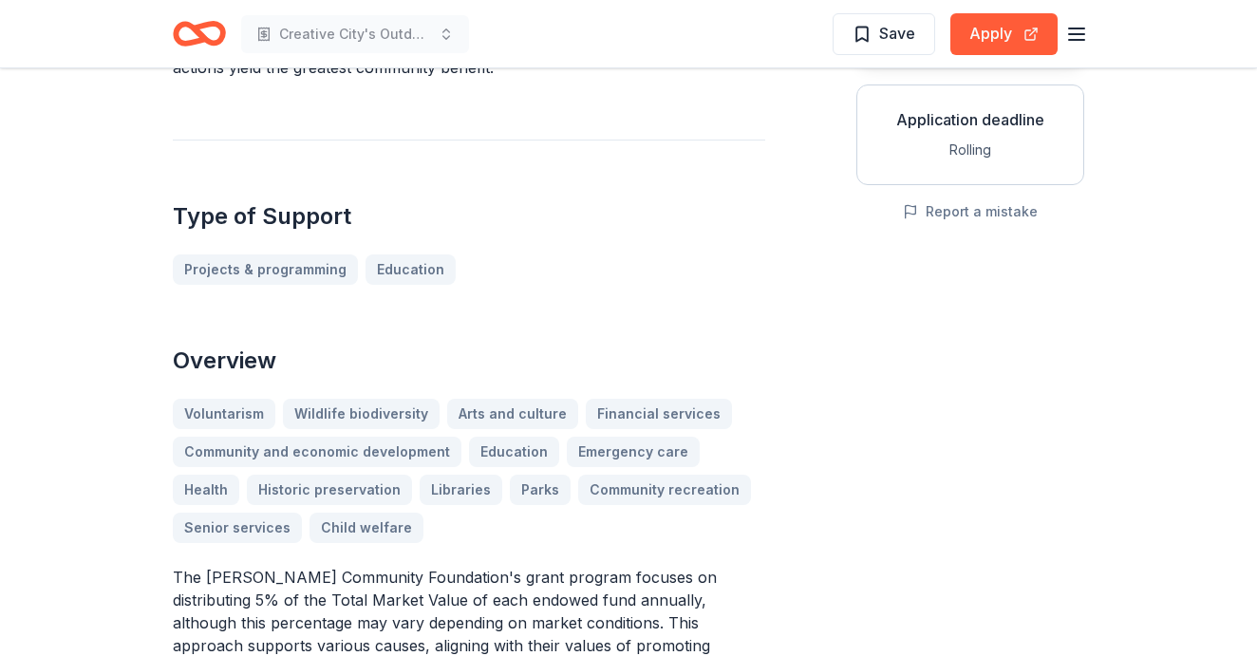
scroll to position [323, 0]
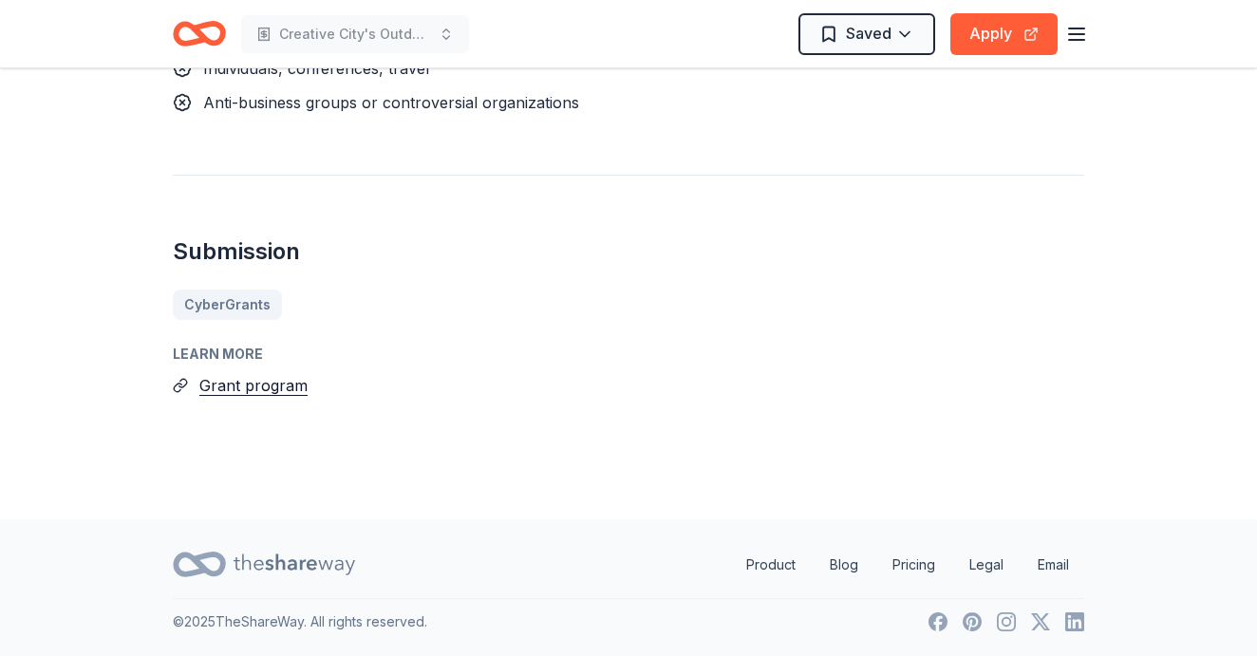
scroll to position [1990, 0]
click at [288, 385] on button "Grant program" at bounding box center [253, 385] width 108 height 25
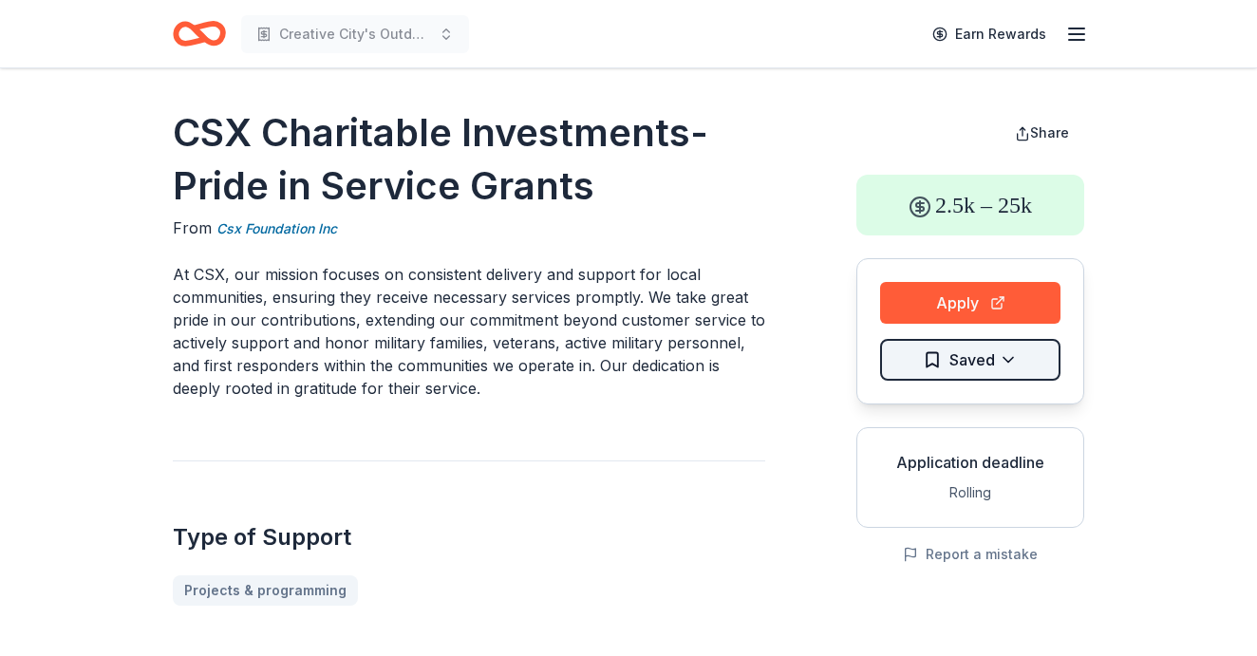
click at [942, 360] on html "Creative City's Outdoor Classroom Project Earn Rewards CSX Charitable Investmen…" at bounding box center [628, 328] width 1257 height 656
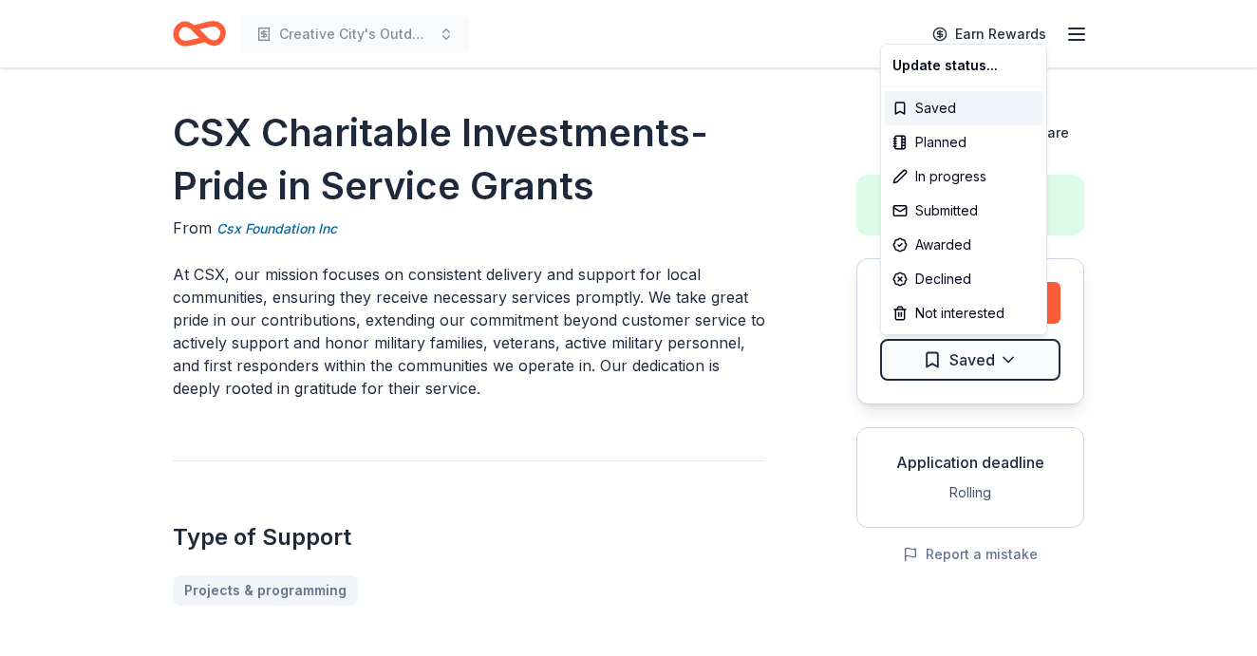
click at [953, 362] on html "Creative City's Outdoor Classroom Project Earn Rewards CSX Charitable Investmen…" at bounding box center [628, 328] width 1257 height 656
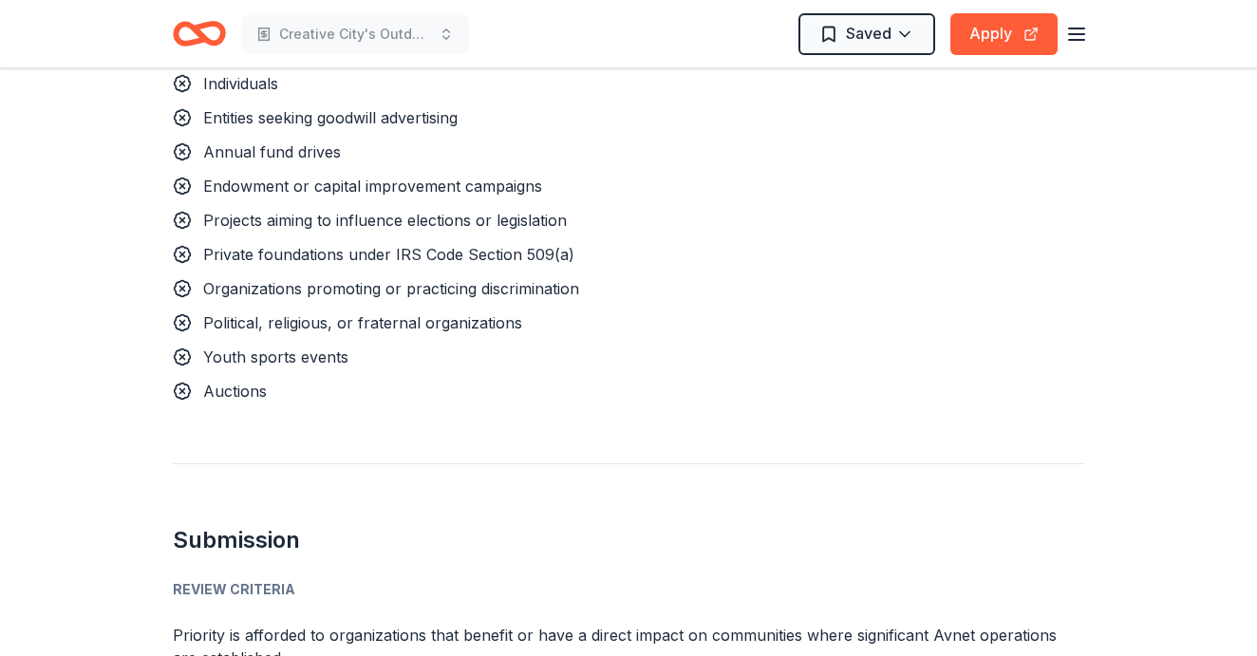
scroll to position [1748, 0]
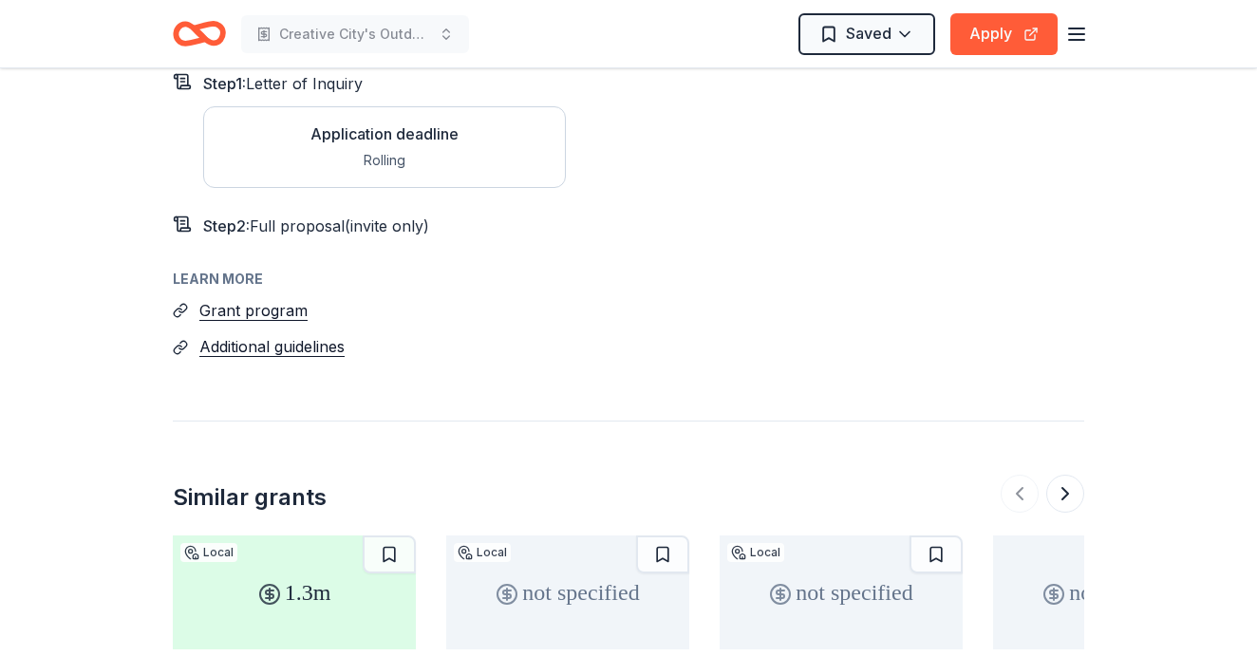
scroll to position [1922, 0]
click at [251, 305] on button "Grant program" at bounding box center [253, 309] width 108 height 25
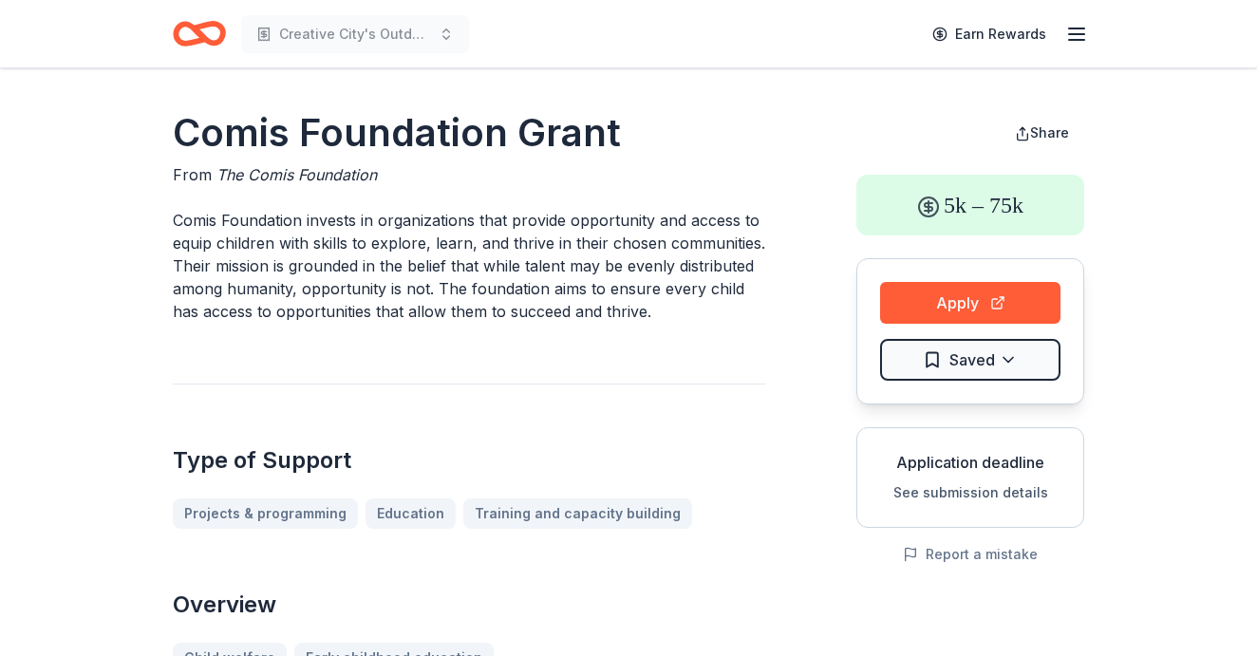
scroll to position [0, 0]
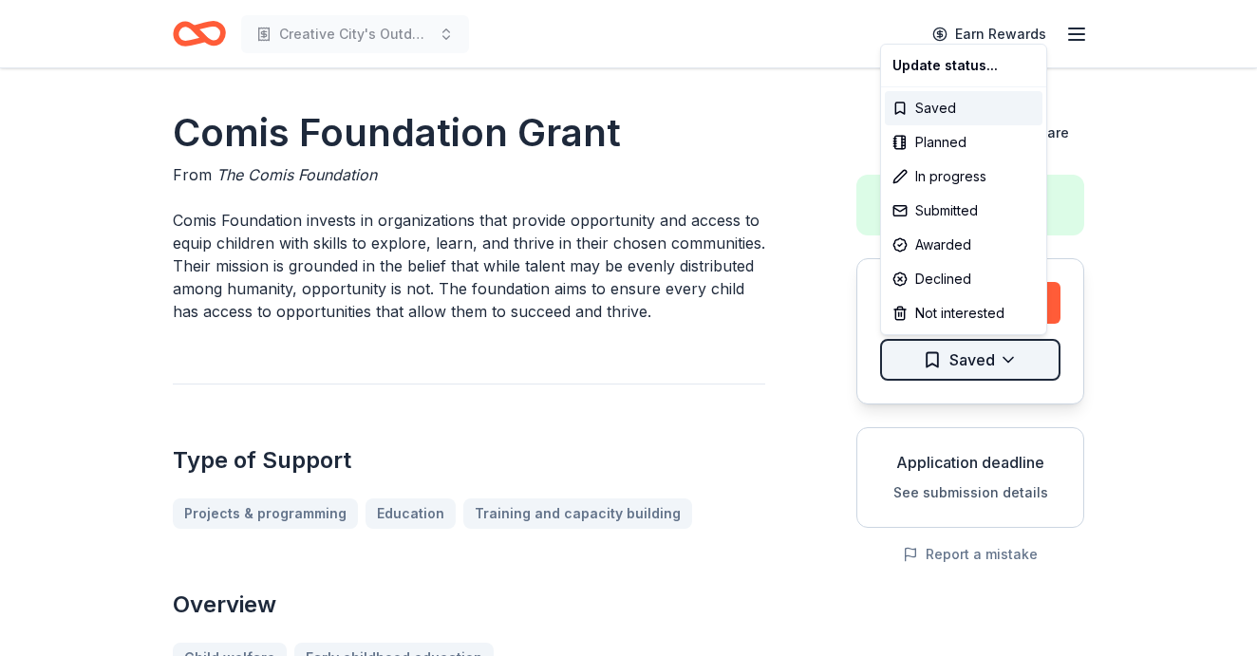
click at [1019, 360] on html "Creative City's Outdoor Classroom Project Earn Rewards Comis Foundation Grant F…" at bounding box center [628, 328] width 1257 height 656
click at [956, 305] on div "Not interested" at bounding box center [964, 313] width 158 height 34
click at [959, 320] on div "Not interested" at bounding box center [964, 313] width 158 height 34
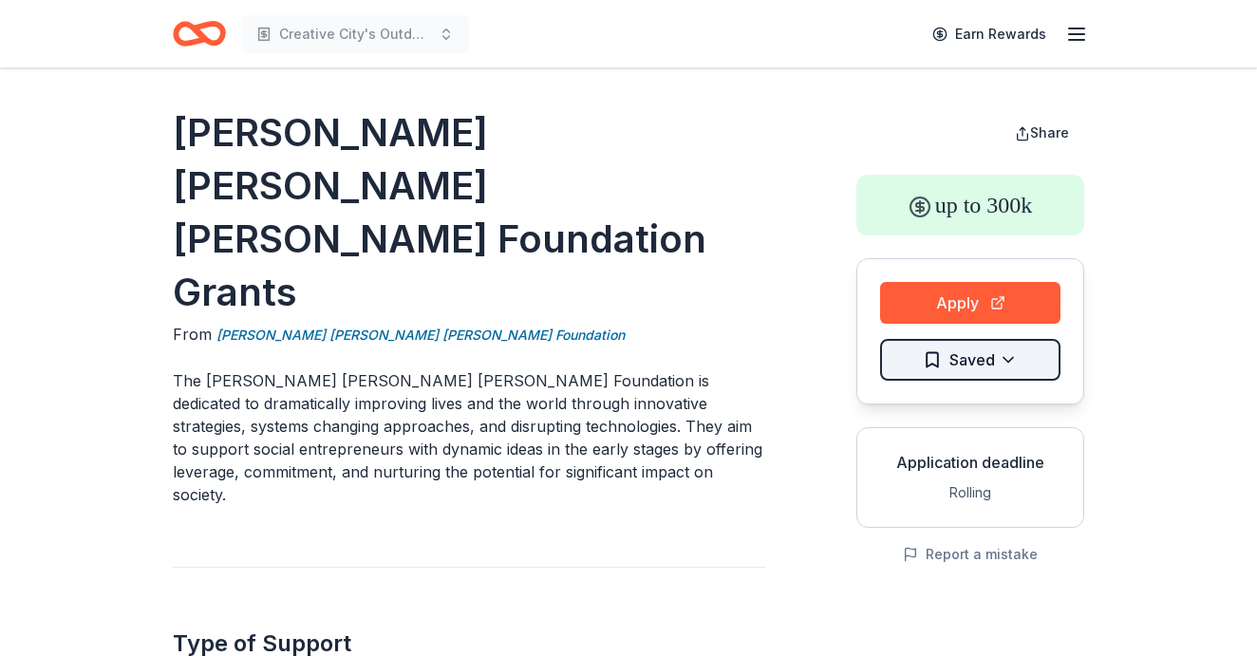
click at [1006, 362] on html "Creative City's Outdoor Classroom Project Earn Rewards [PERSON_NAME] [PERSON_NA…" at bounding box center [628, 328] width 1257 height 656
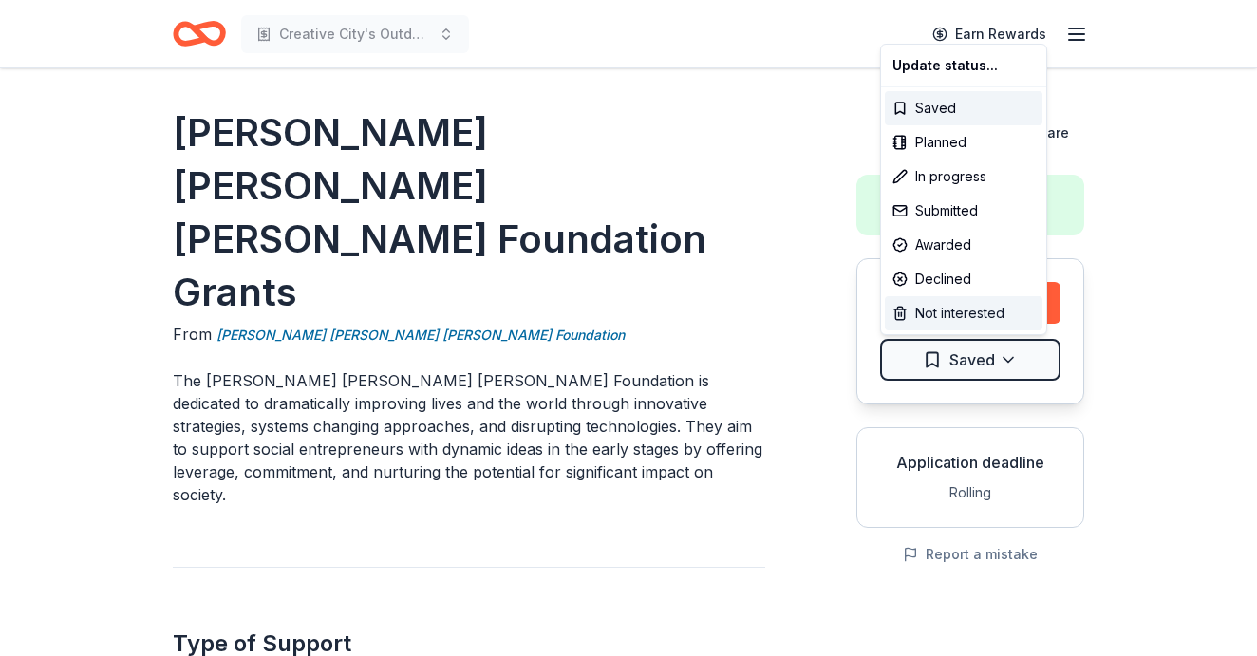
click at [992, 314] on div "Not interested" at bounding box center [964, 313] width 158 height 34
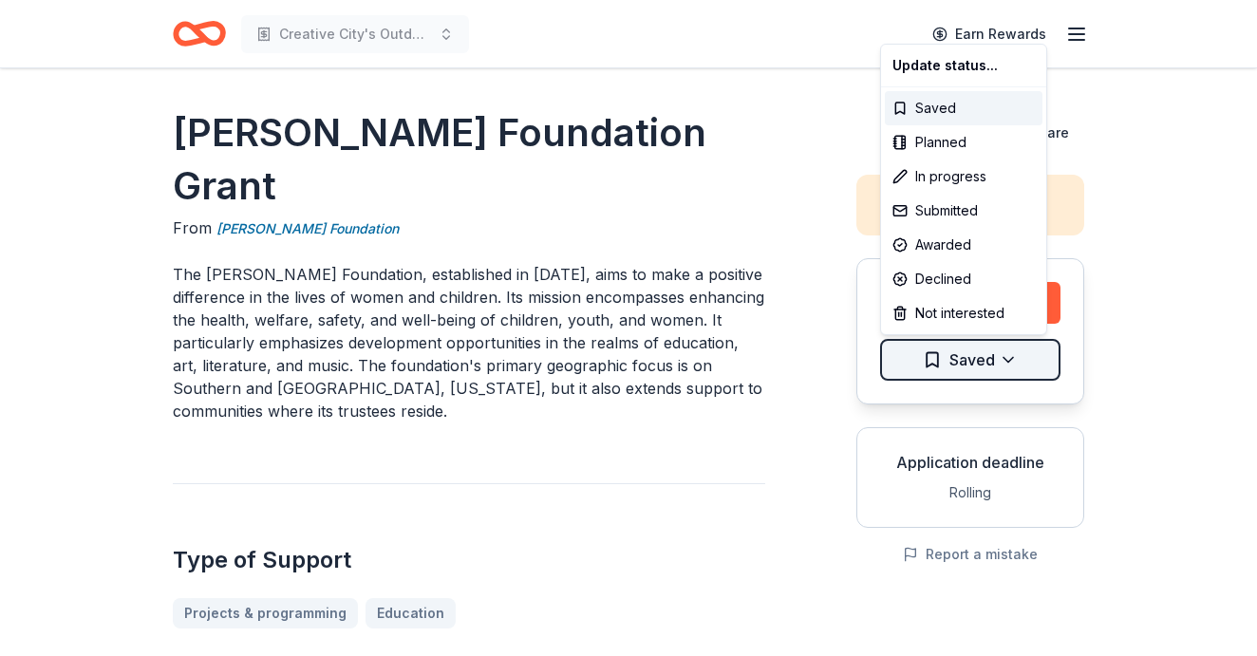
click at [1012, 361] on html "Creative City's Outdoor Classroom Project Earn Rewards [PERSON_NAME] Foundation…" at bounding box center [628, 328] width 1257 height 656
click at [980, 319] on div "Not interested" at bounding box center [964, 313] width 158 height 34
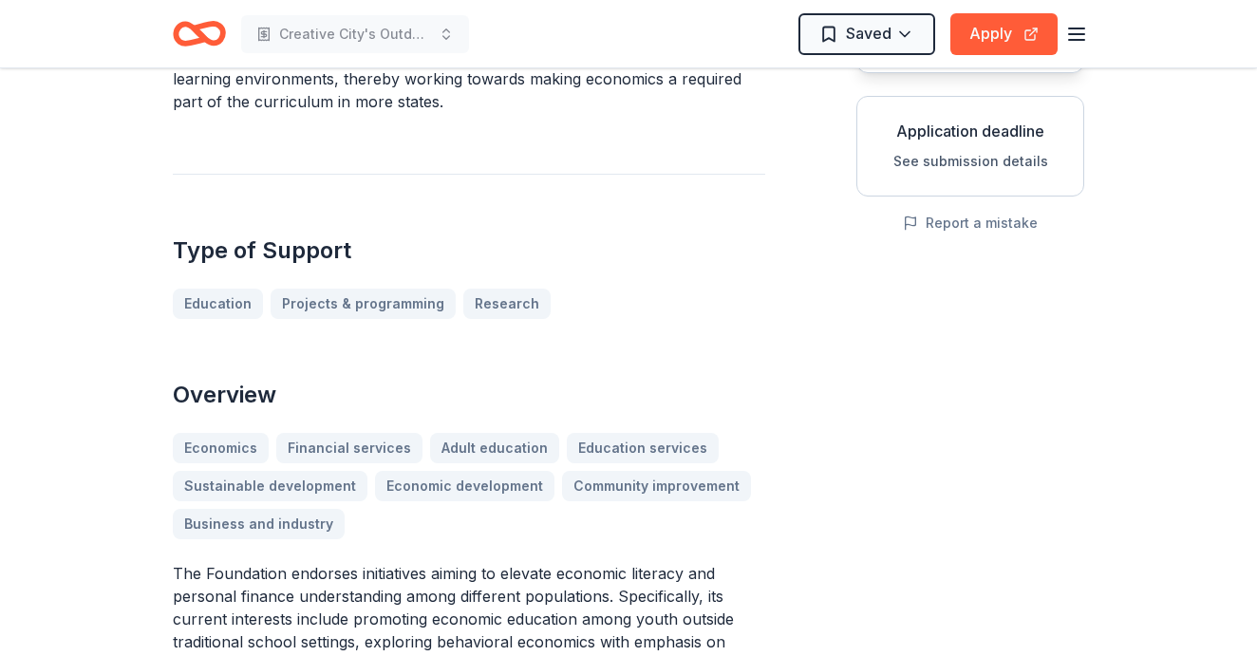
scroll to position [329, 0]
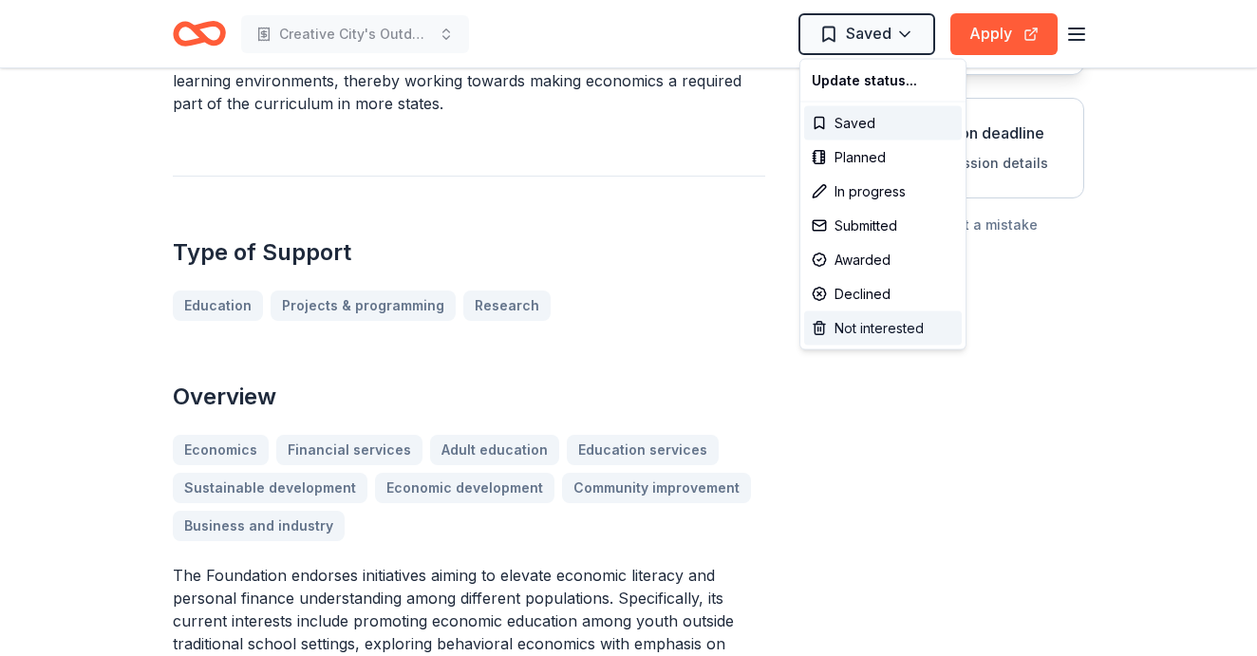
click at [842, 322] on div "Not interested" at bounding box center [883, 328] width 158 height 34
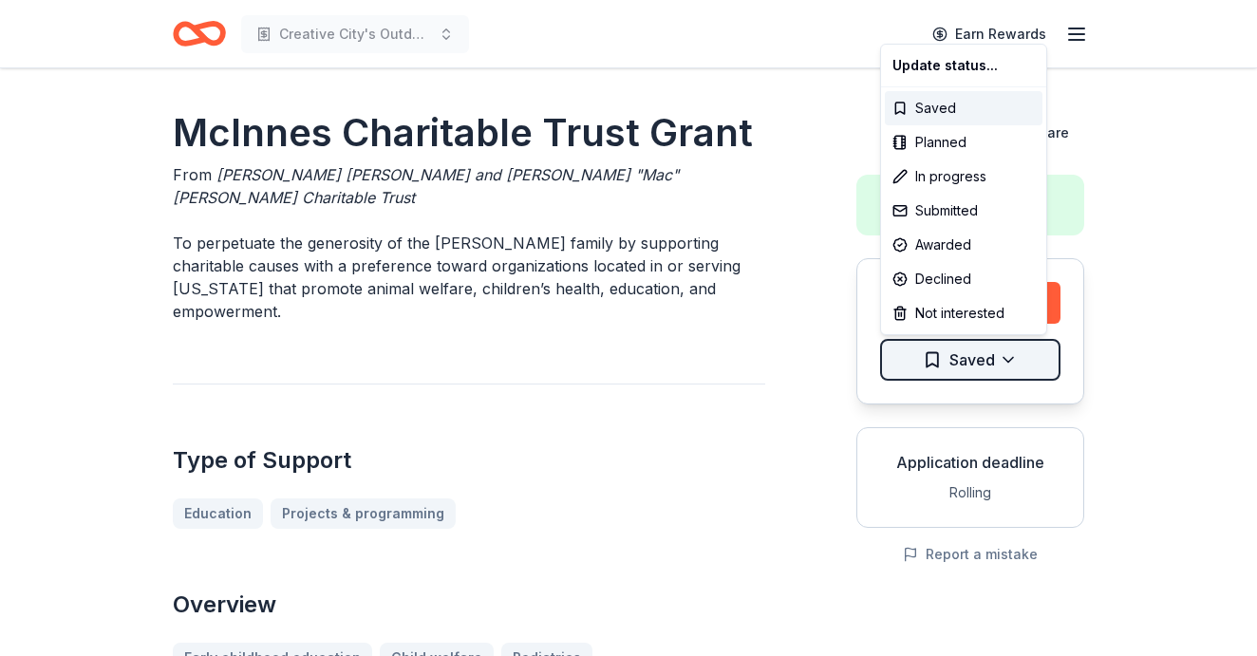
click at [979, 361] on html "Creative City's Outdoor Classroom Project Earn Rewards McInnes Charitable Trust…" at bounding box center [628, 328] width 1257 height 656
click at [959, 312] on div "Not interested" at bounding box center [964, 313] width 158 height 34
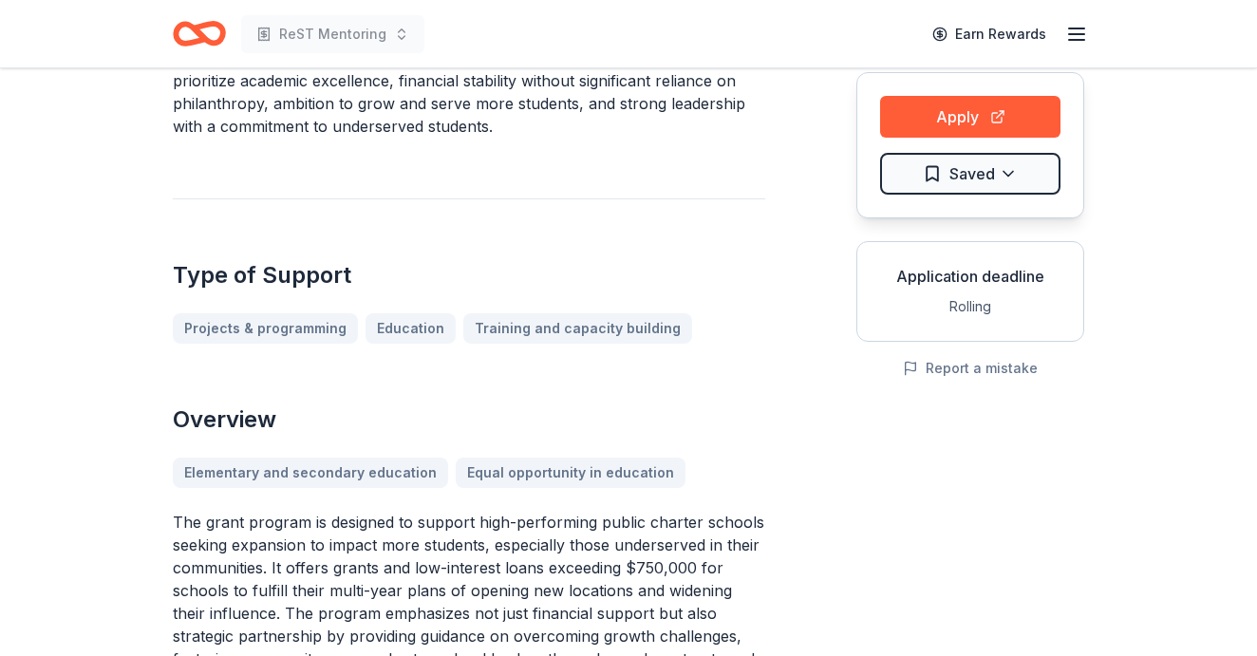
scroll to position [185, 0]
click at [1014, 182] on html "ReST Mentoring Earn Rewards Charter Fund: Scale Funding From Charter Fund Inc. …" at bounding box center [628, 143] width 1257 height 656
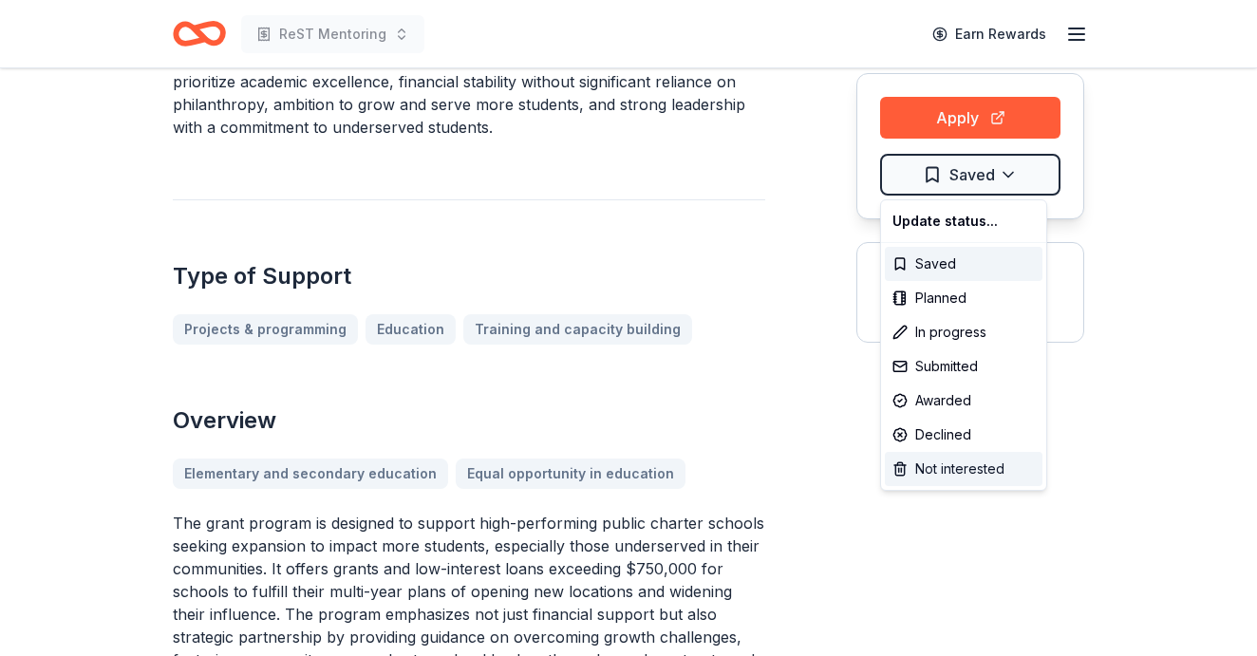
click at [943, 466] on div "Not interested" at bounding box center [964, 469] width 158 height 34
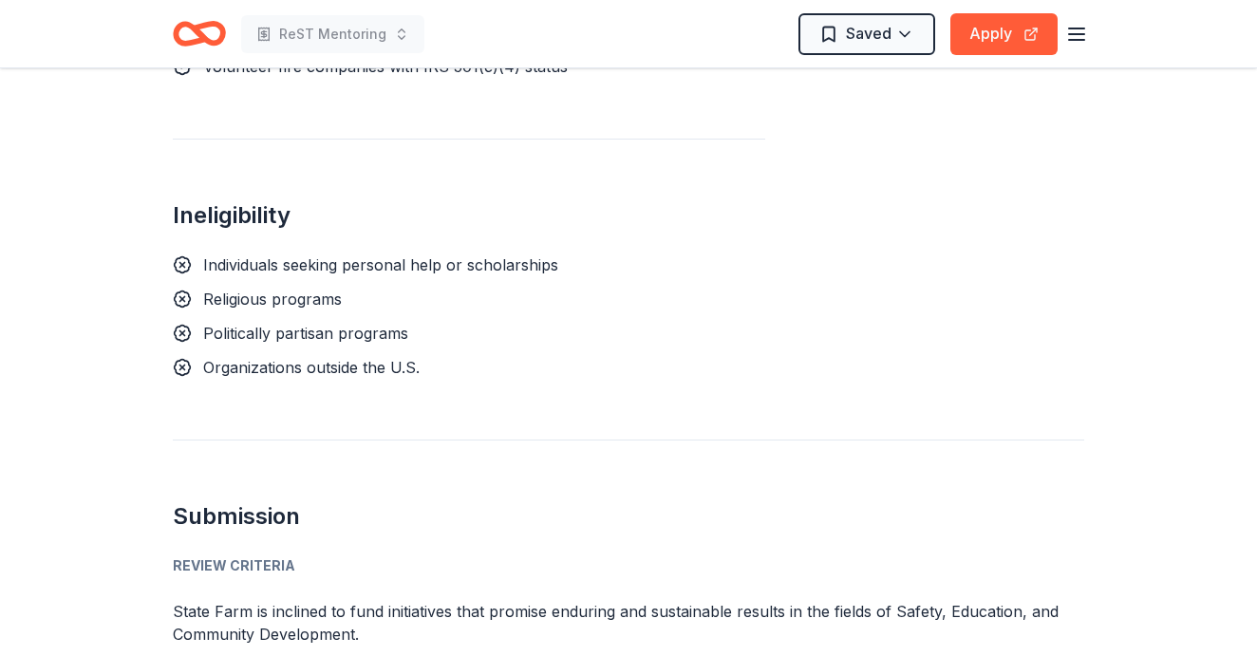
scroll to position [1534, 0]
click at [1001, 33] on button "Apply" at bounding box center [1003, 34] width 107 height 42
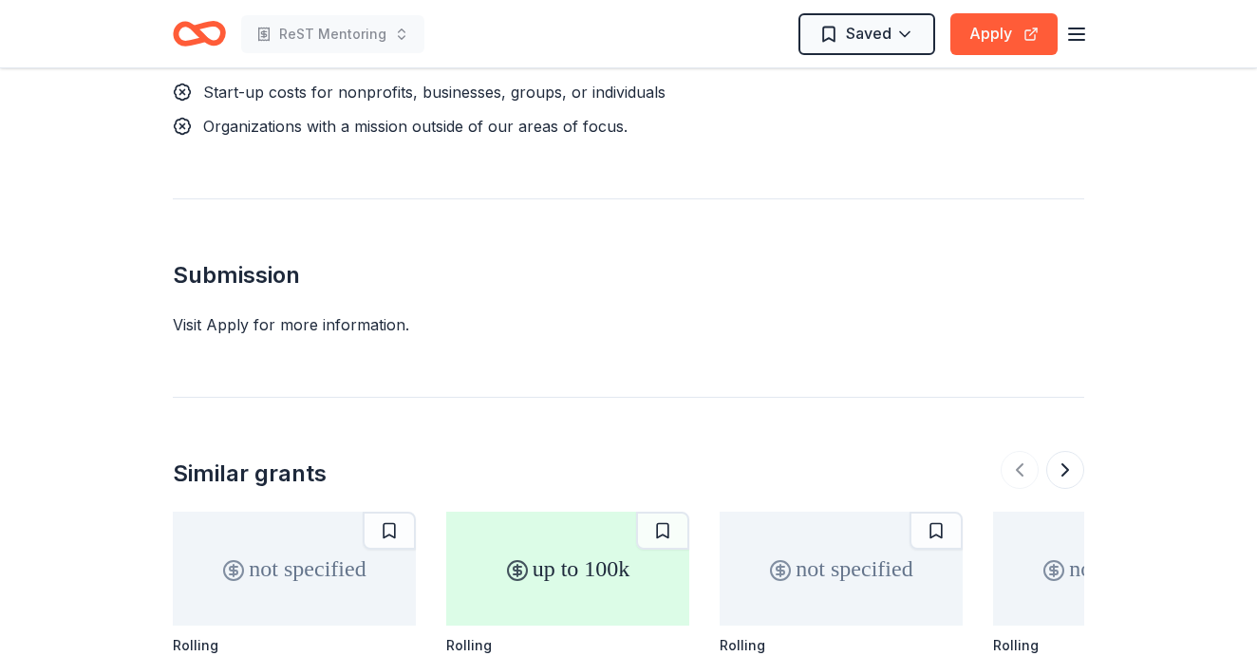
scroll to position [1689, 0]
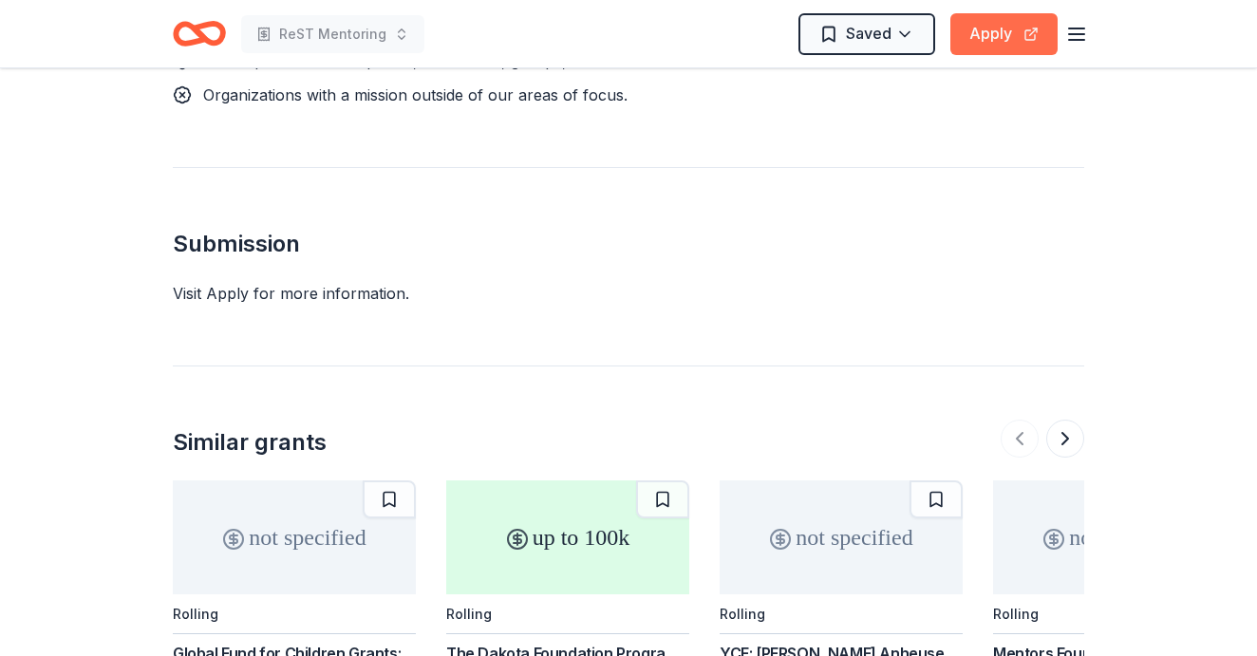
click at [1002, 35] on button "Apply" at bounding box center [1003, 34] width 107 height 42
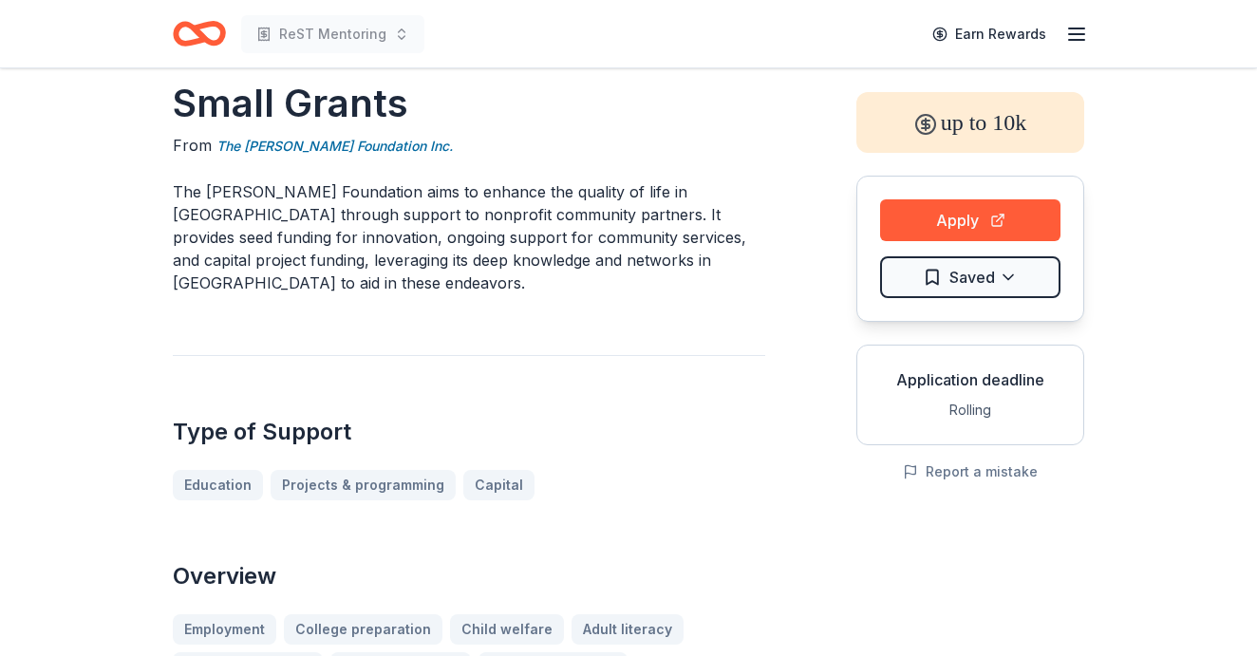
scroll to position [53, 0]
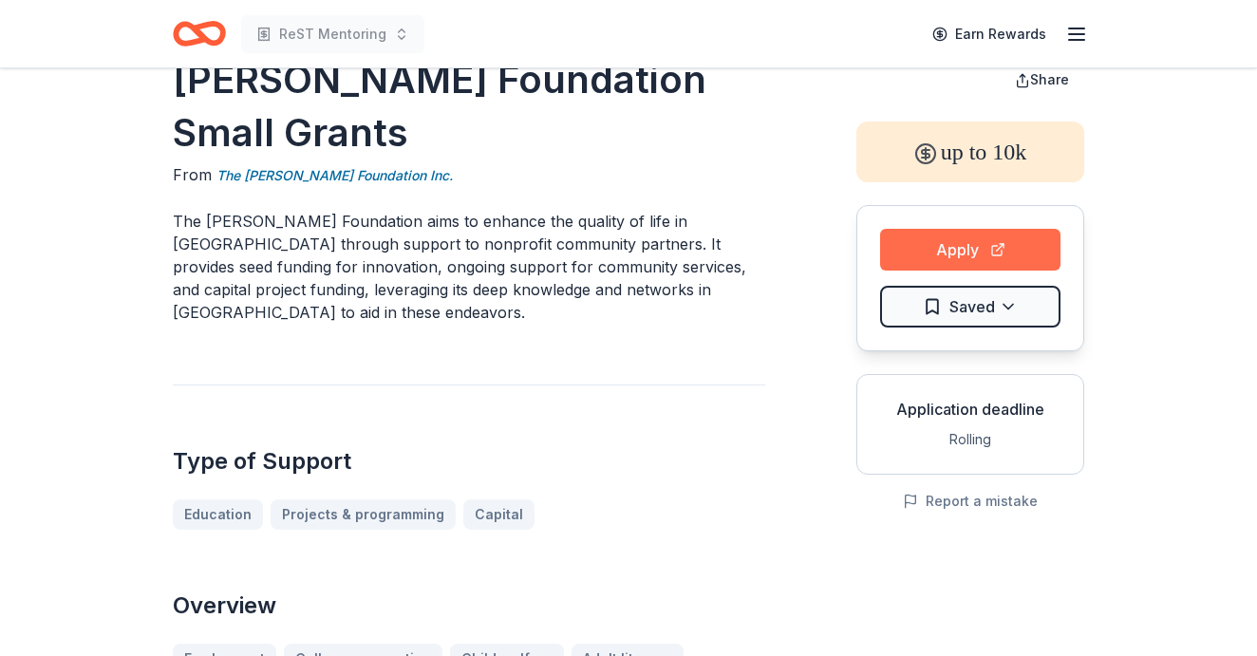
click at [929, 266] on button "Apply" at bounding box center [970, 250] width 180 height 42
